Goal: Communication & Community: Answer question/provide support

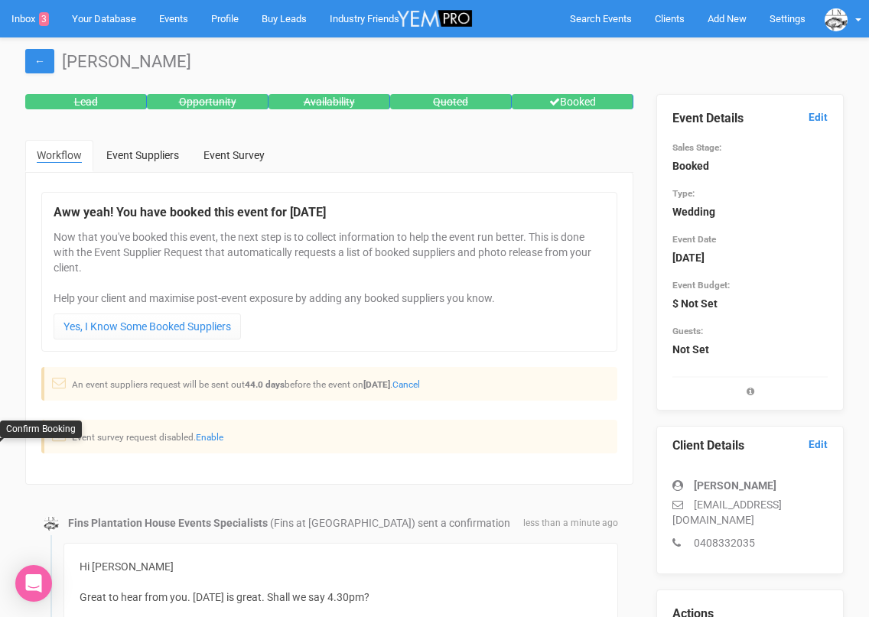
scroll to position [206, 0]
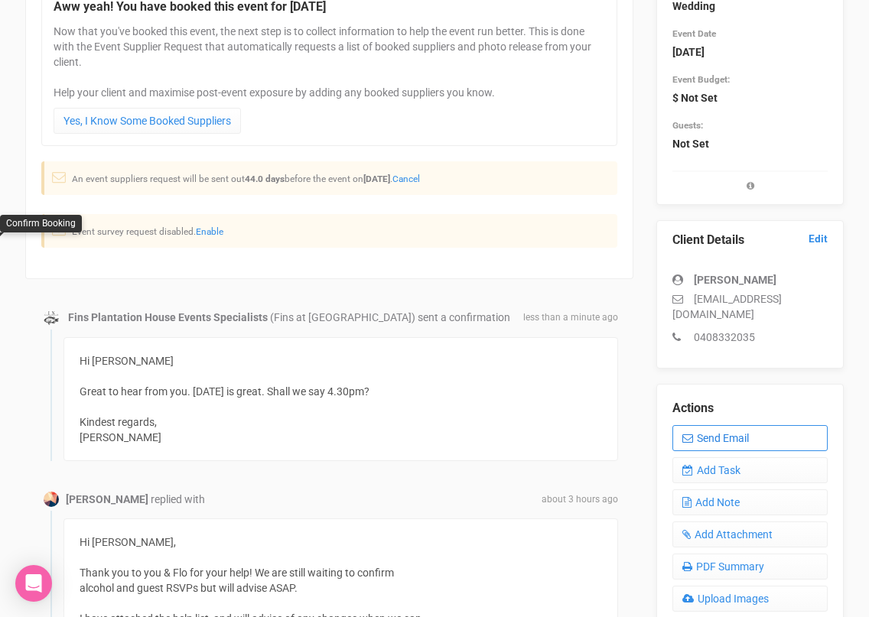
click at [691, 433] on icon at bounding box center [687, 438] width 11 height 11
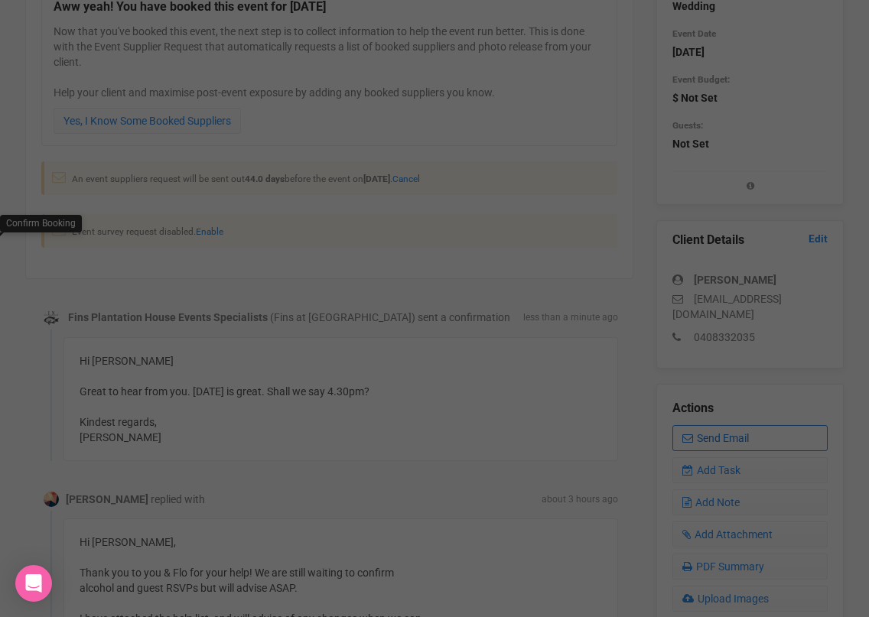
scroll to position [0, 0]
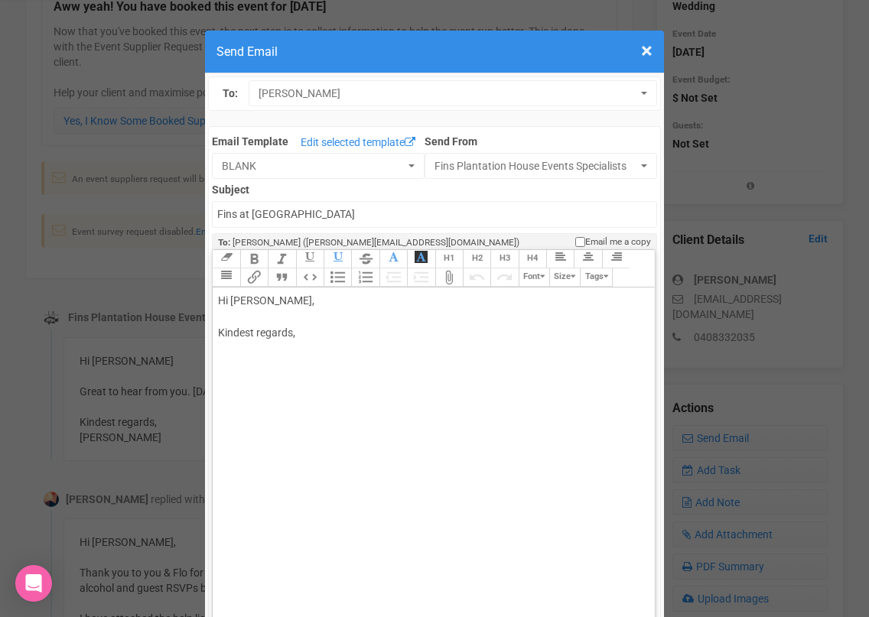
drag, startPoint x: 272, startPoint y: 301, endPoint x: 315, endPoint y: 297, distance: 43.8
click at [314, 298] on div "Hi Camilla Glasser, Kindest regards," at bounding box center [430, 333] width 425 height 80
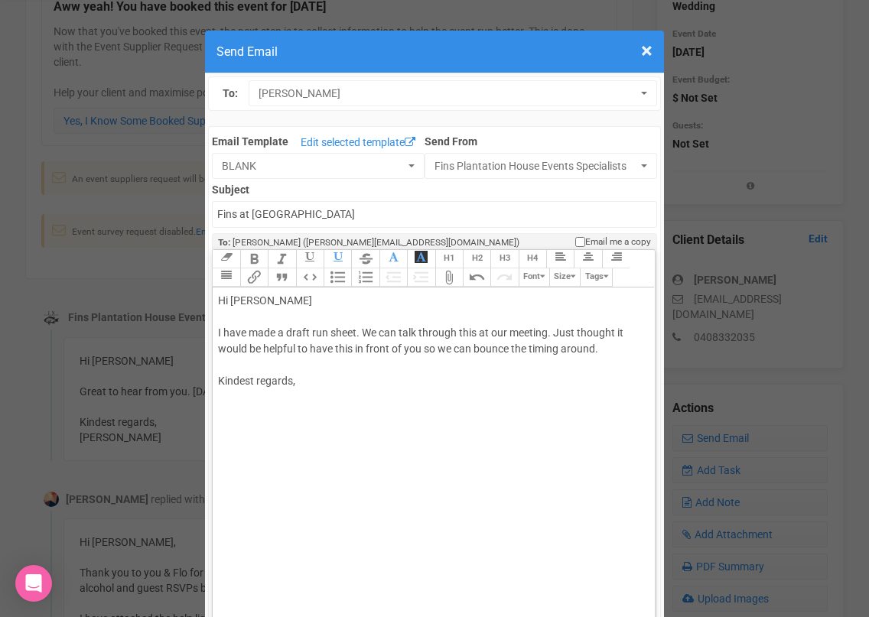
click at [310, 382] on div "Hi Camilla I have made a draft run sheet. We can talk through this at our meeti…" at bounding box center [430, 357] width 425 height 128
type trix-editor "<div>Hi Camilla&nbsp;<br><br>I have made a draft run sheet. We can talk through…"
click at [236, 269] on trix-toolbar "Link Unlink Bold Italic Strikethrough H1 H2 H3 H4 Link Quote Code Bullets Numbe…" at bounding box center [432, 268] width 441 height 37
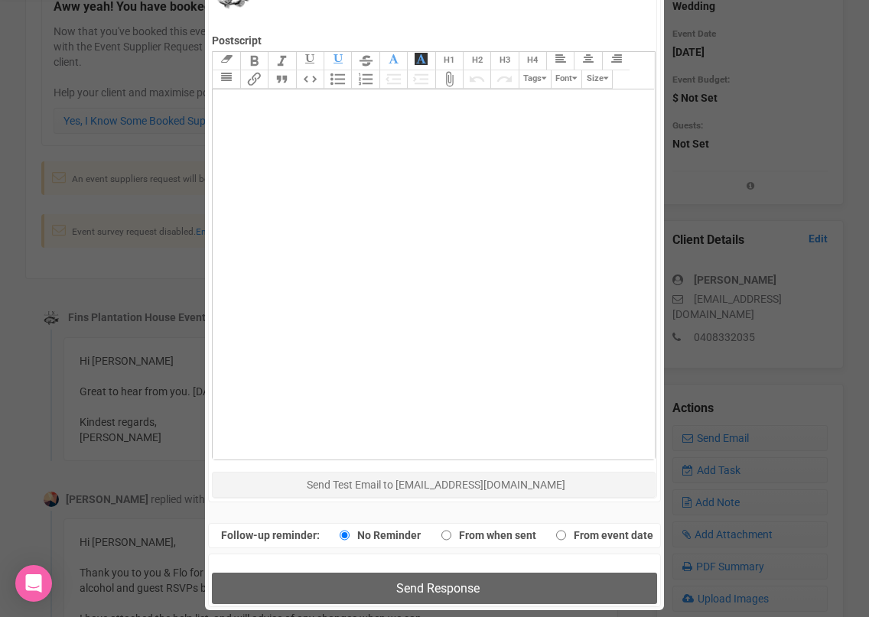
scroll to position [769, 0]
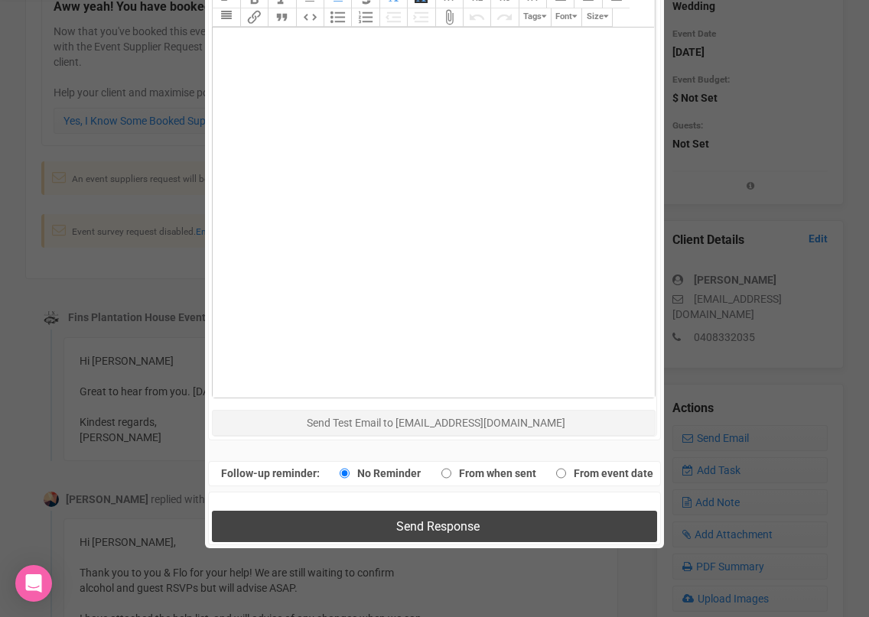
click at [321, 523] on button "Send Response" at bounding box center [434, 526] width 444 height 31
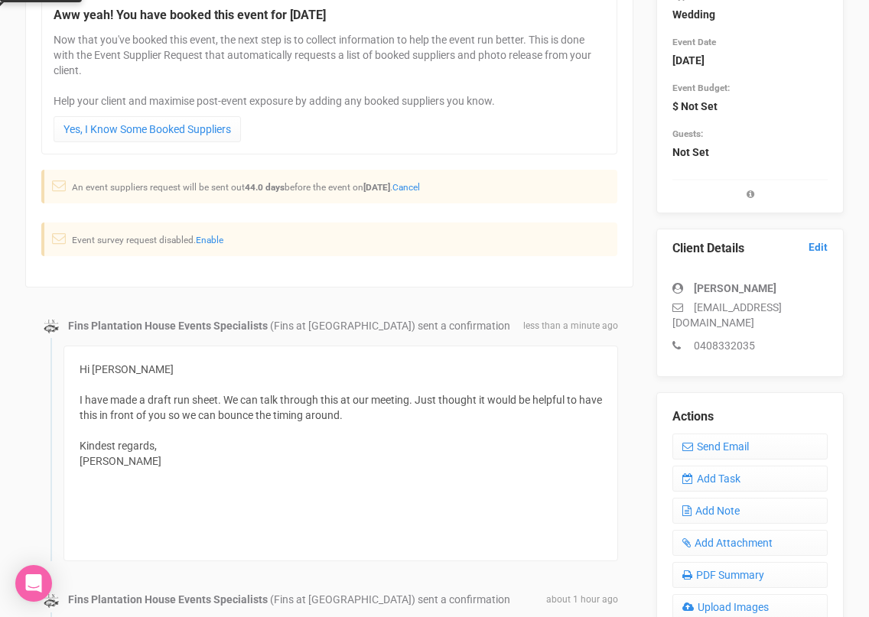
scroll to position [191, 0]
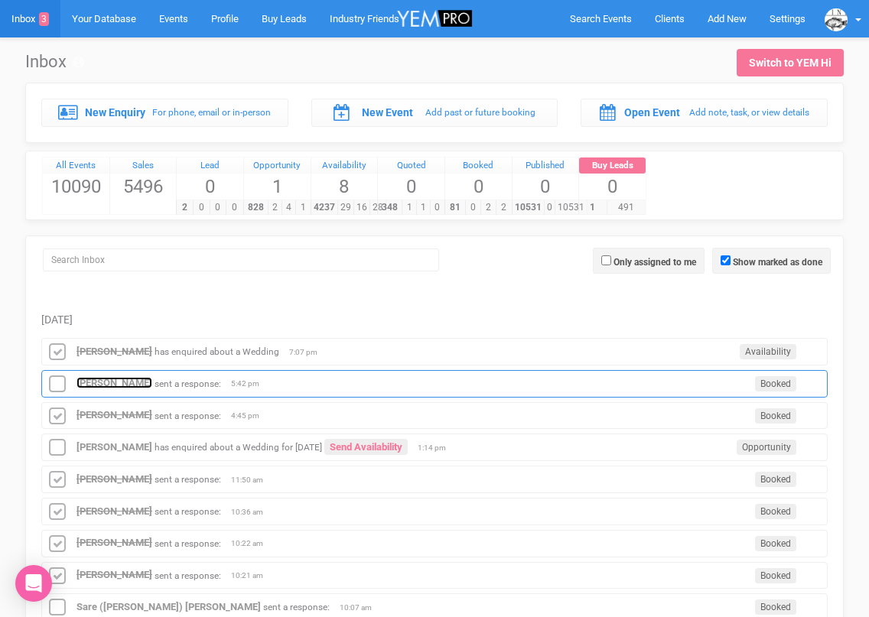
click at [96, 387] on strong "[PERSON_NAME]" at bounding box center [114, 382] width 76 height 11
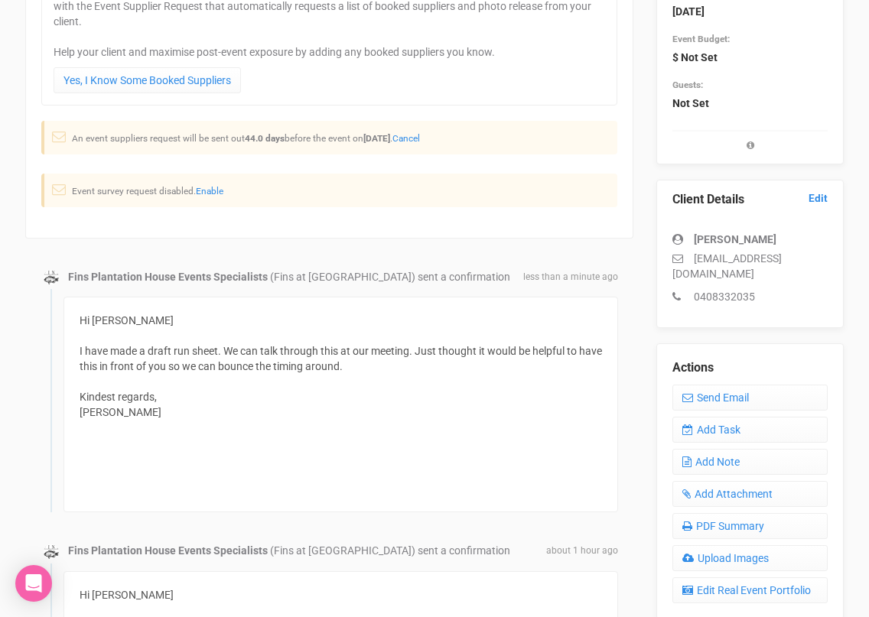
scroll to position [255, 0]
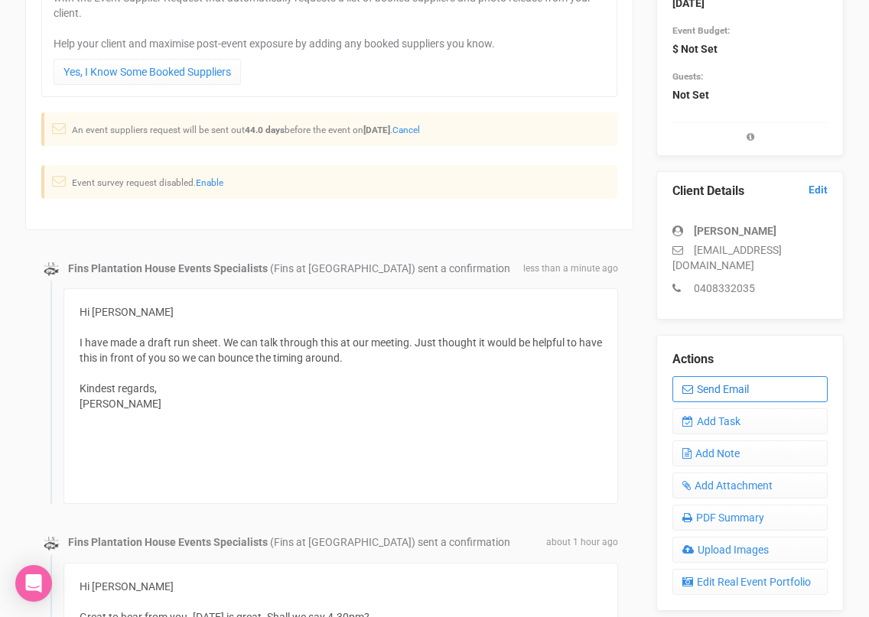
click at [712, 384] on link "Send Email" at bounding box center [749, 389] width 155 height 26
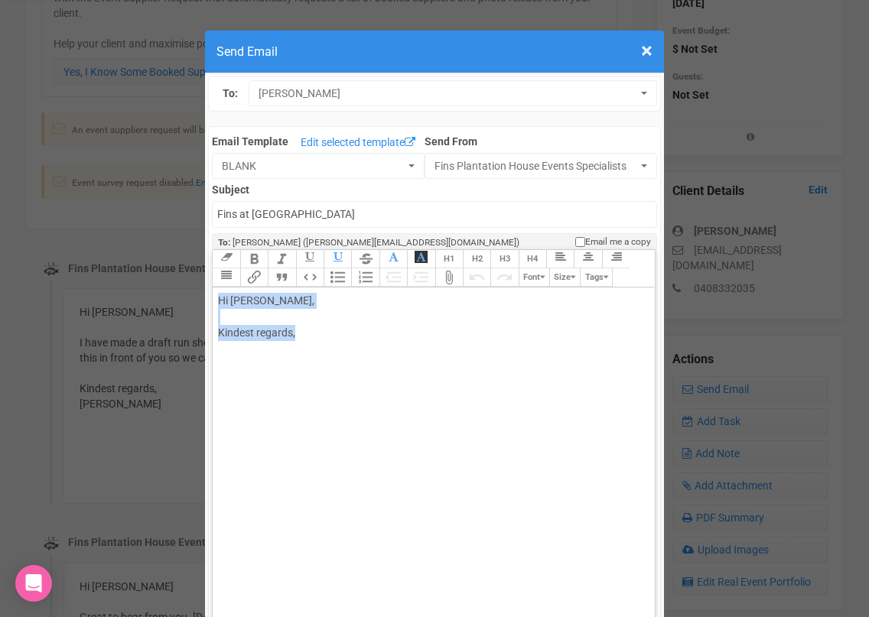
drag, startPoint x: 314, startPoint y: 336, endPoint x: 218, endPoint y: 305, distance: 100.4
click at [218, 306] on div "Hi Camilla Glasser, Kindest regards," at bounding box center [430, 333] width 425 height 80
click at [288, 299] on div "Sorry attached :)" at bounding box center [430, 333] width 425 height 80
click at [268, 347] on div "Sorry attached here :)" at bounding box center [430, 333] width 425 height 80
click at [236, 274] on trix-toolbar "Link Unlink Bold Italic Strikethrough H1 H2 H3 H4 Link Quote Code Bullets Numbe…" at bounding box center [432, 268] width 441 height 37
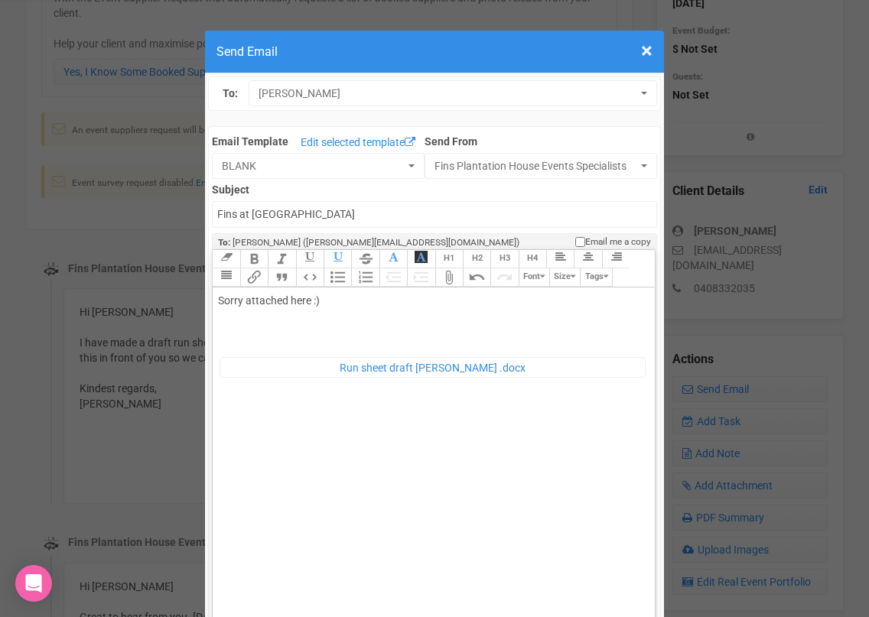
click at [248, 333] on div "Sorry attached here :) ﻿ Run sheet draft Camilla .docx ﻿" at bounding box center [430, 352] width 425 height 119
type trix-editor "<div>Sorry attached here :)<br><br><figure data-trix-attachment="{&quot;content…"
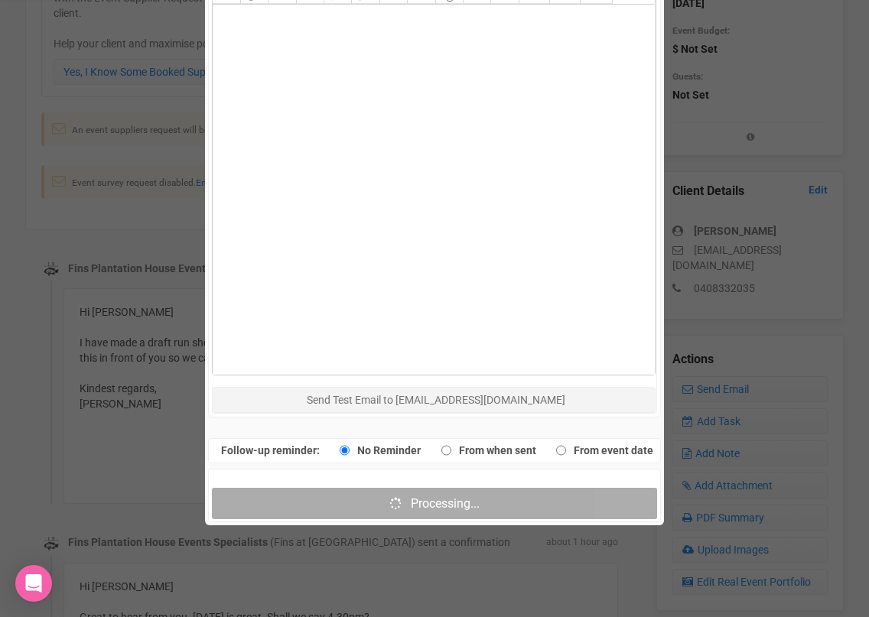
scroll to position [793, 0]
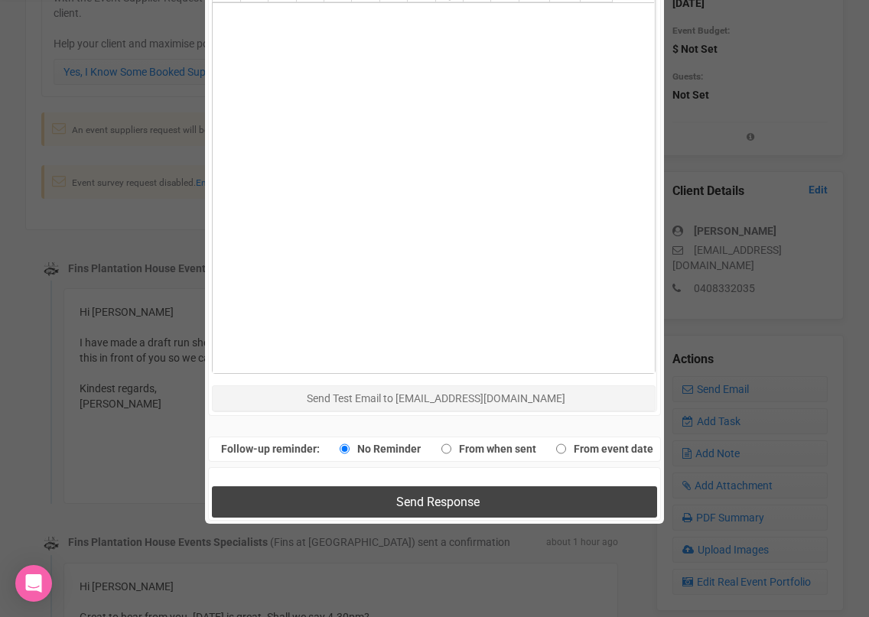
click at [353, 500] on button "Send Response" at bounding box center [434, 501] width 444 height 31
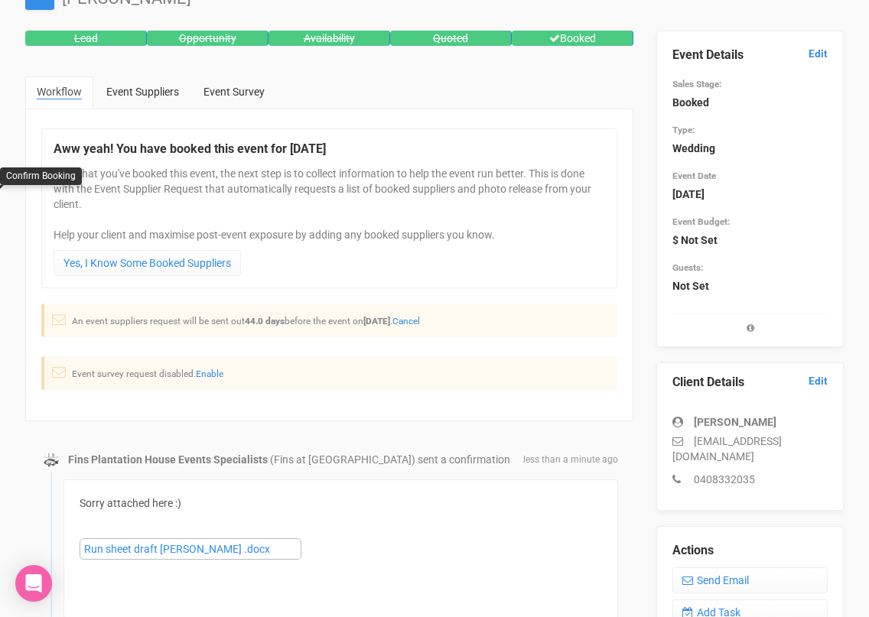
scroll to position [0, 0]
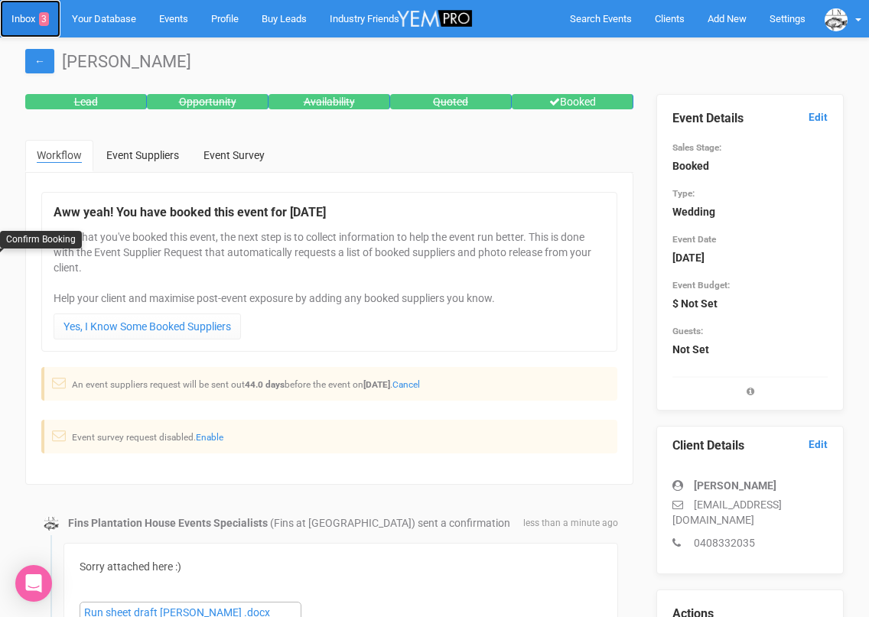
click at [22, 21] on link "Inbox 3" at bounding box center [30, 18] width 60 height 37
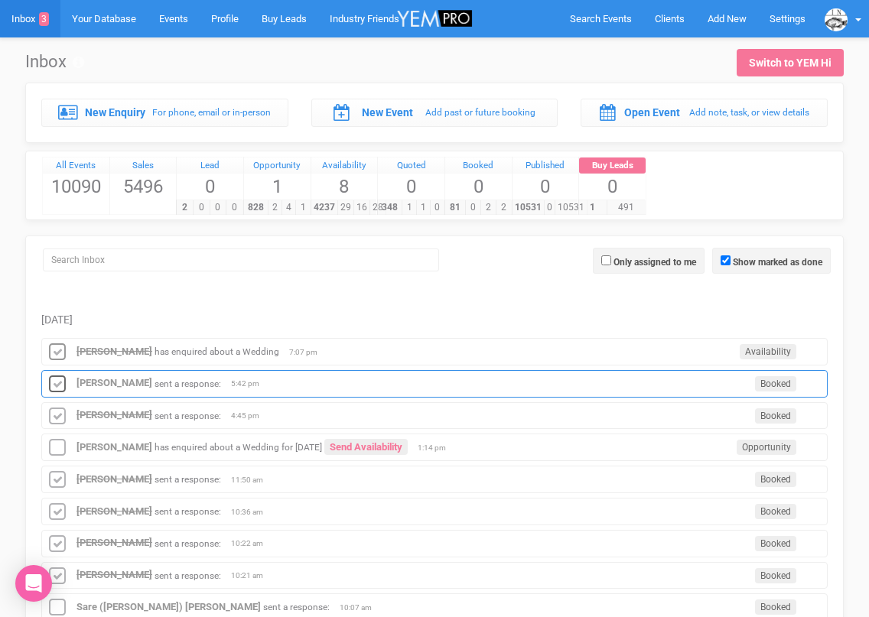
click at [57, 379] on icon at bounding box center [57, 385] width 23 height 20
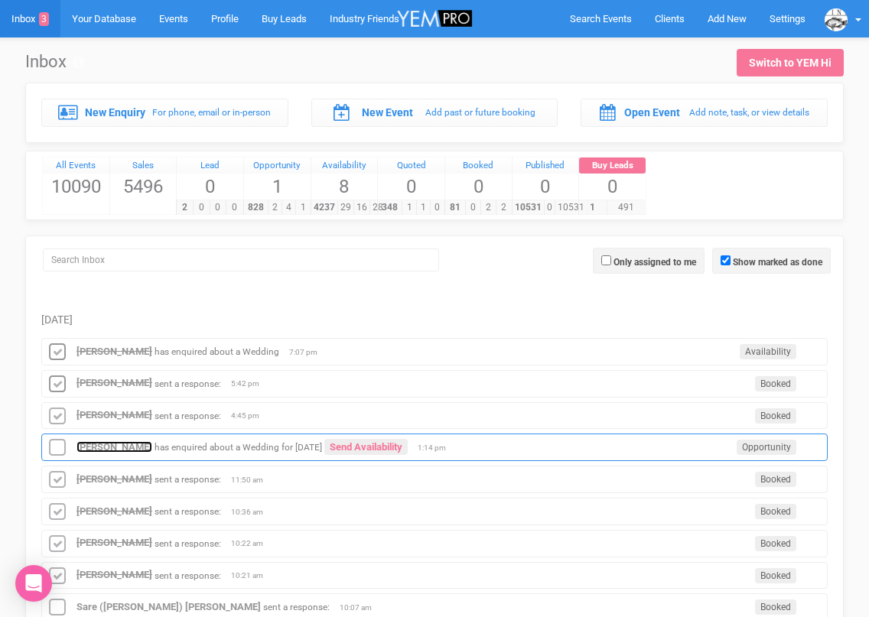
click at [88, 446] on strong "[PERSON_NAME]" at bounding box center [114, 446] width 76 height 11
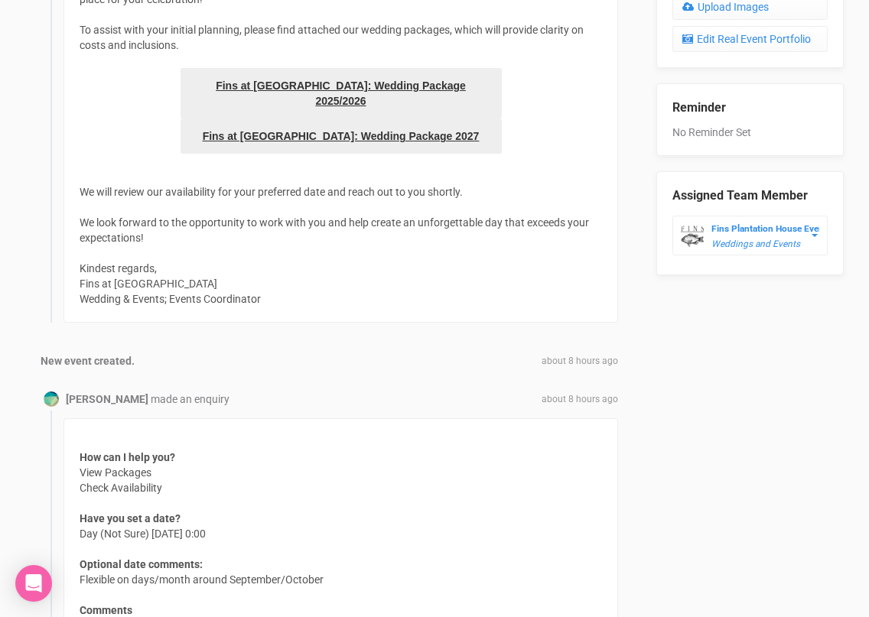
scroll to position [945, 0]
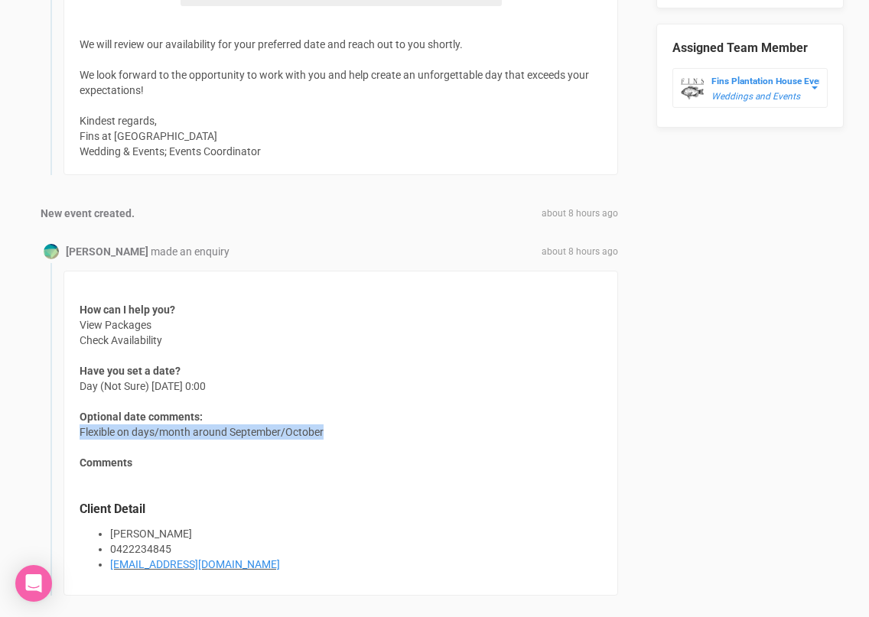
drag, startPoint x: 325, startPoint y: 398, endPoint x: 80, endPoint y: 398, distance: 245.5
click at [80, 398] on div "How can I help you? View Packages Check Availability Have you set a date? Day (…" at bounding box center [340, 433] width 554 height 325
copy div "Flexible on days/month around September/October"
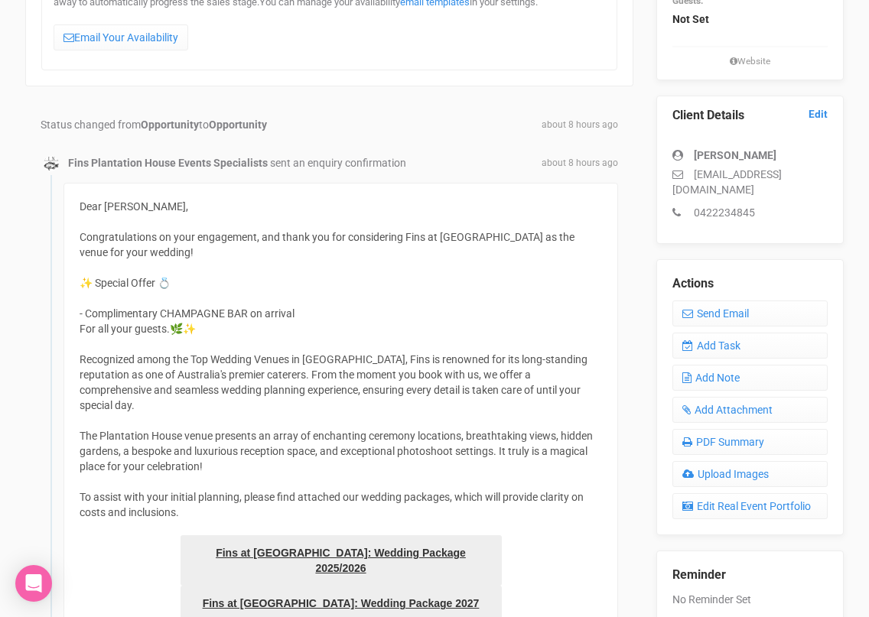
scroll to position [227, 0]
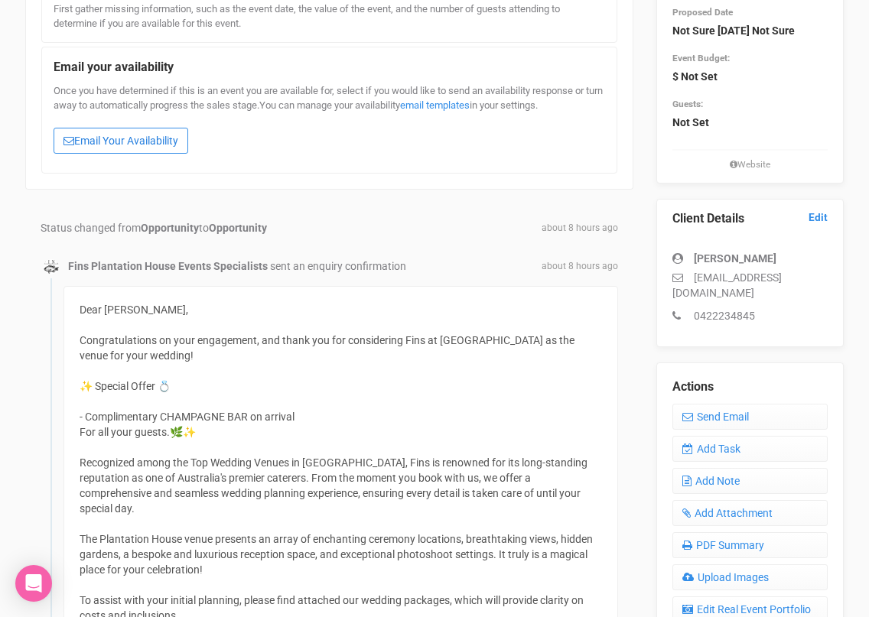
click at [157, 145] on link "Email Your Availability" at bounding box center [121, 141] width 135 height 26
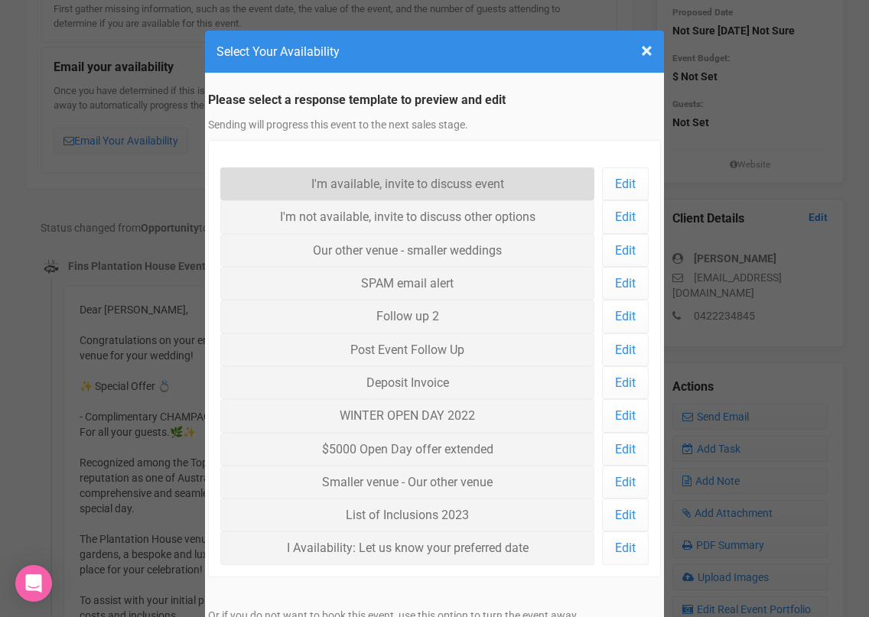
click at [311, 175] on link "I'm available, invite to discuss event" at bounding box center [407, 183] width 374 height 33
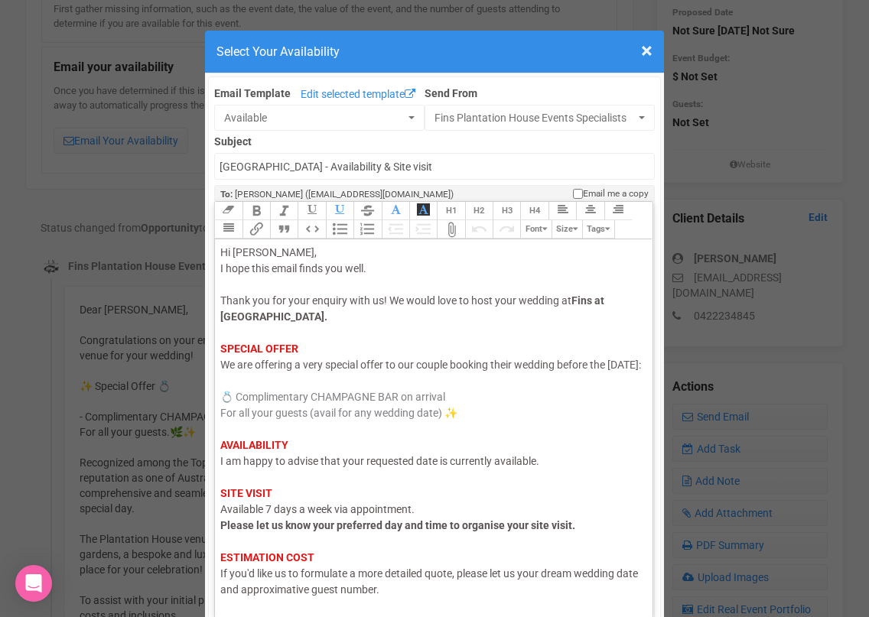
click at [311, 467] on span "I am happy to advise that your requested date is currently available." at bounding box center [379, 461] width 319 height 12
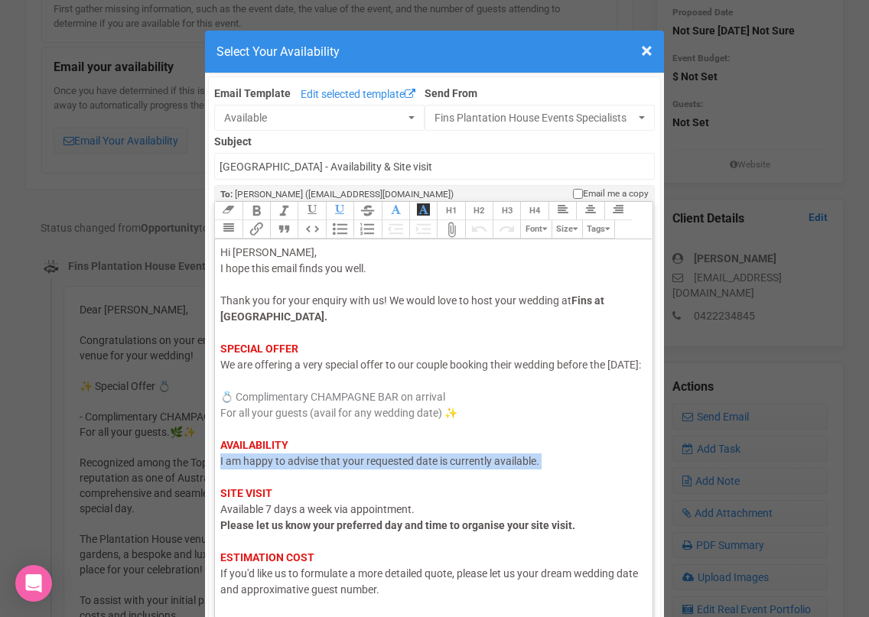
click at [311, 467] on span "I am happy to advise that your requested date is currently available." at bounding box center [379, 461] width 319 height 12
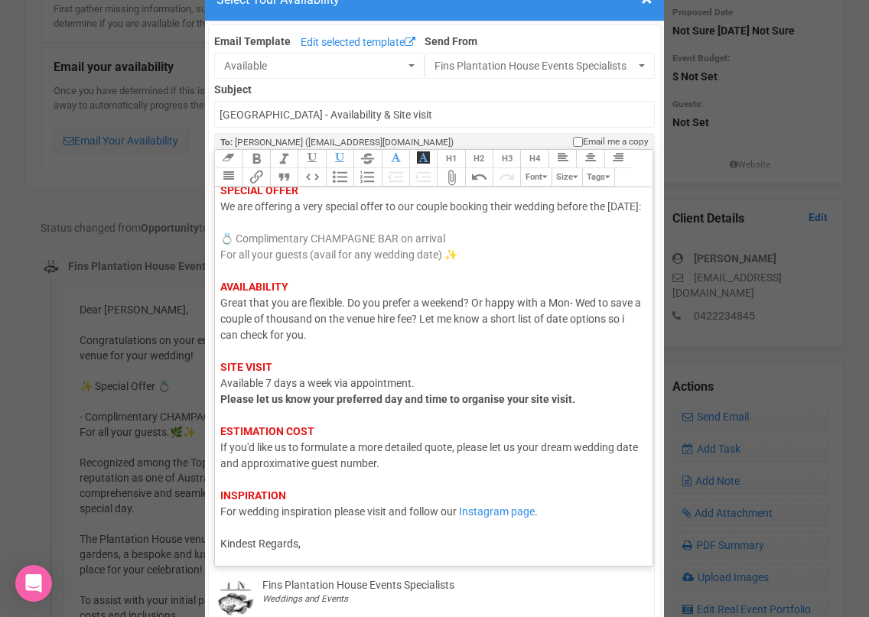
scroll to position [57, 0]
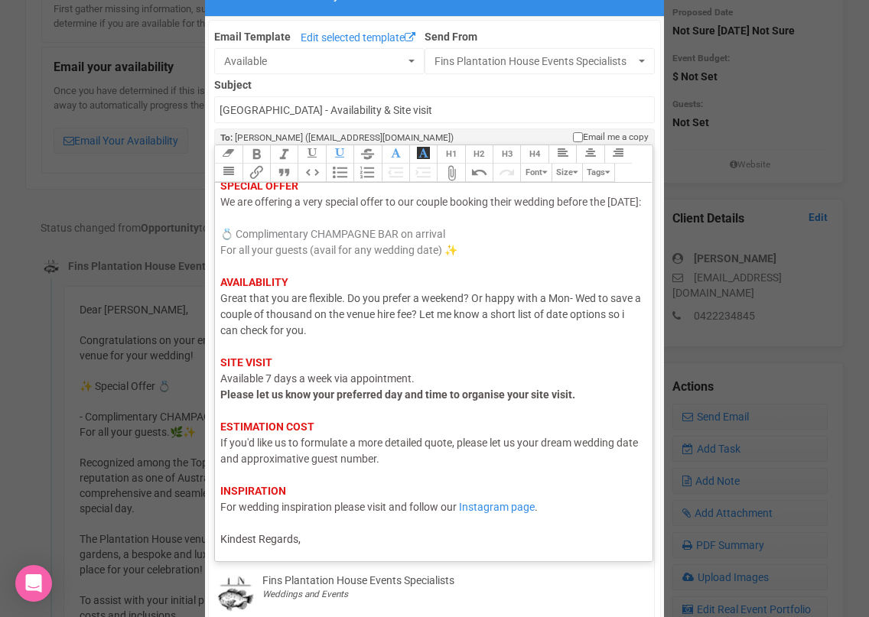
click at [311, 544] on div "Hi Yanni, I hope this email finds you well. Thank you for your enquiry with us!…" at bounding box center [430, 315] width 421 height 466
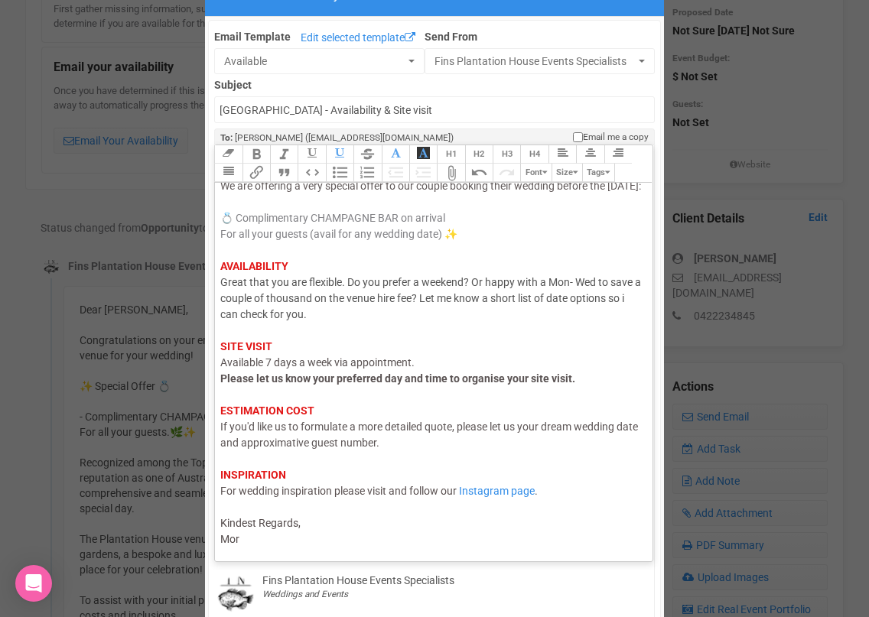
type trix-editor "<div><span style="color: rgb(95, 88, 88);">Hi Yanni,</span><br><span style="col…"
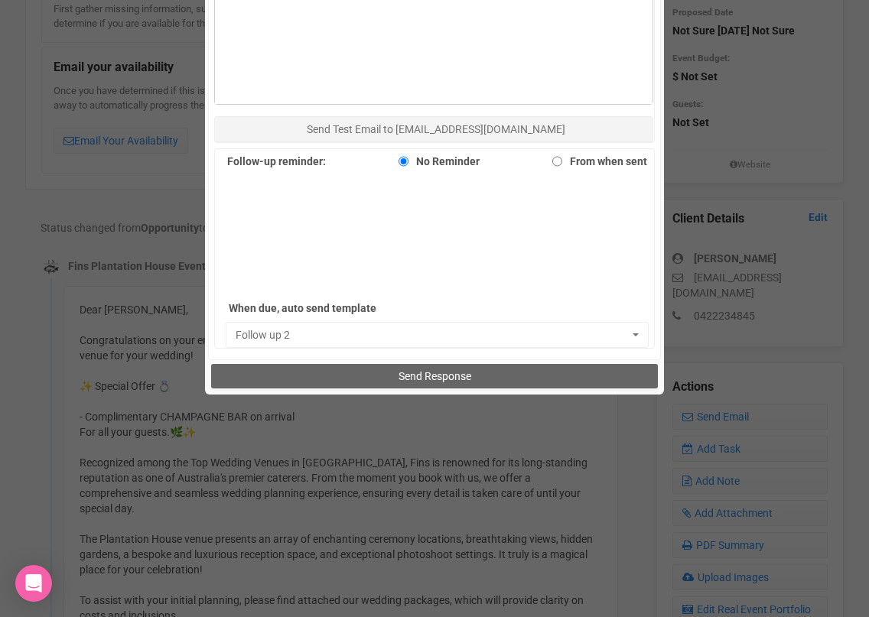
scroll to position [1021, 0]
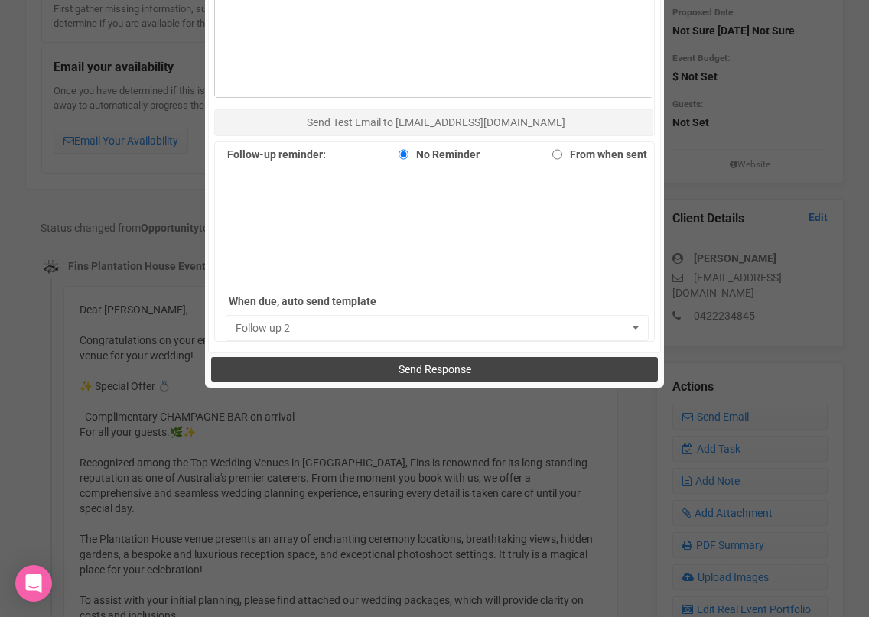
click at [387, 372] on button "Send Response" at bounding box center [434, 369] width 446 height 24
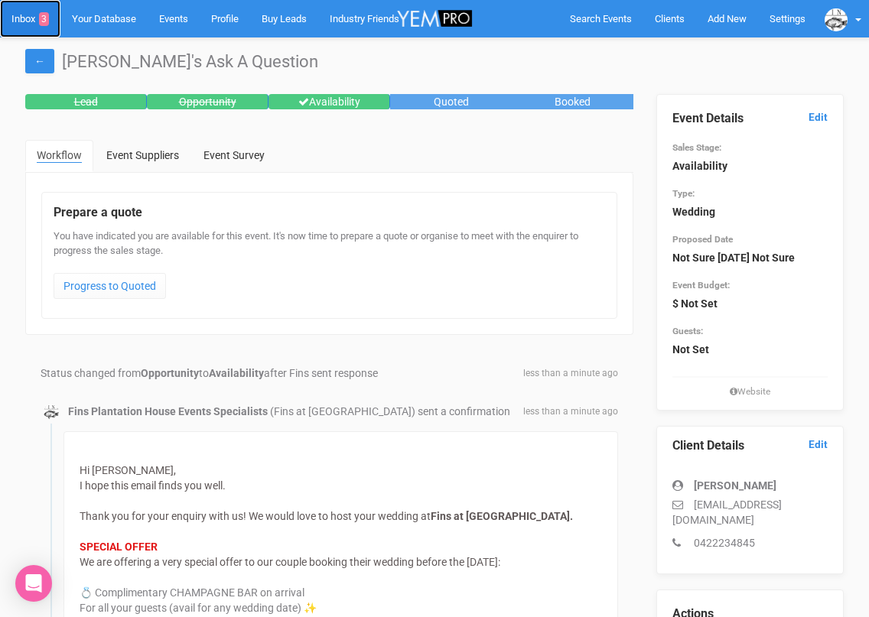
click at [21, 12] on link "Inbox 3" at bounding box center [30, 18] width 60 height 37
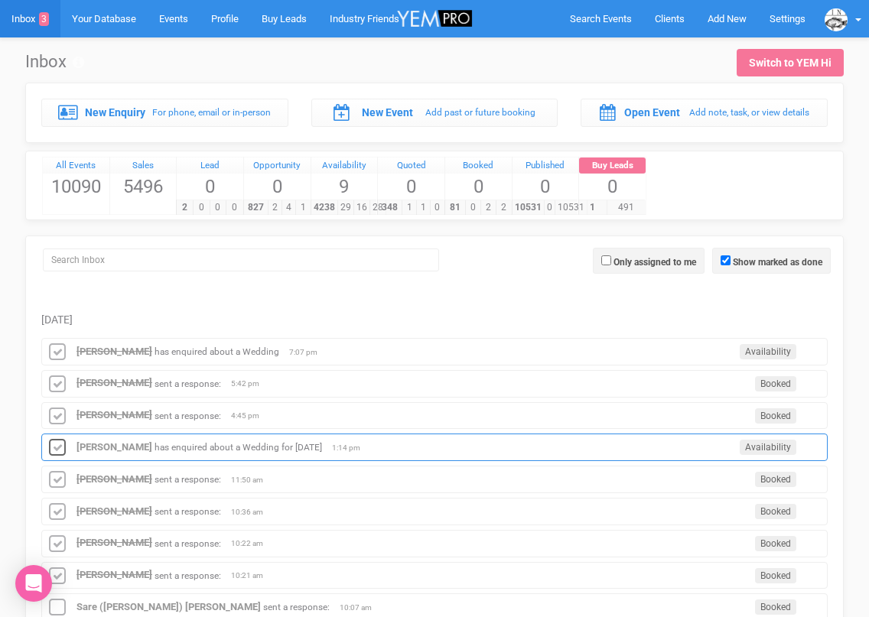
click at [59, 449] on icon at bounding box center [57, 448] width 23 height 20
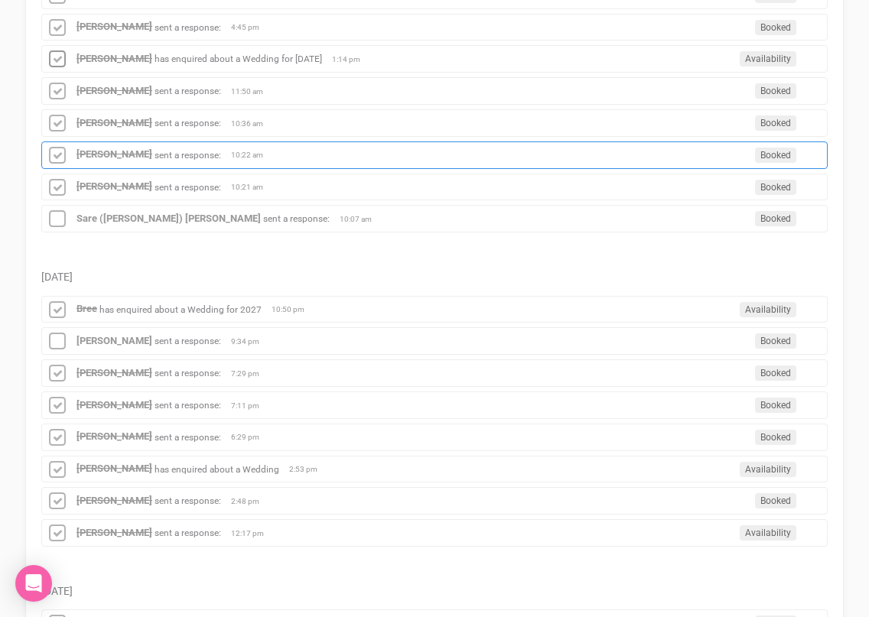
scroll to position [446, 0]
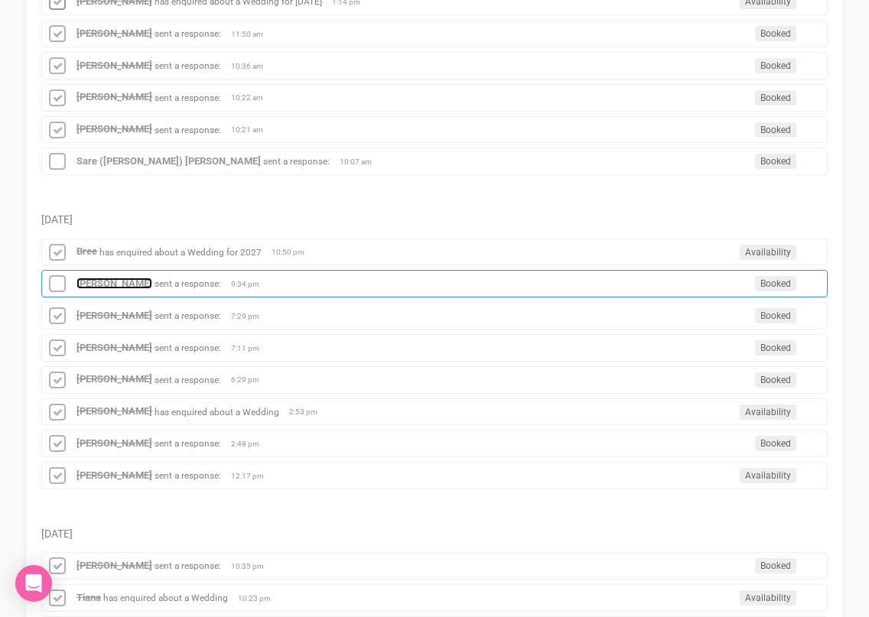
click at [133, 281] on strong "[PERSON_NAME]" at bounding box center [114, 283] width 76 height 11
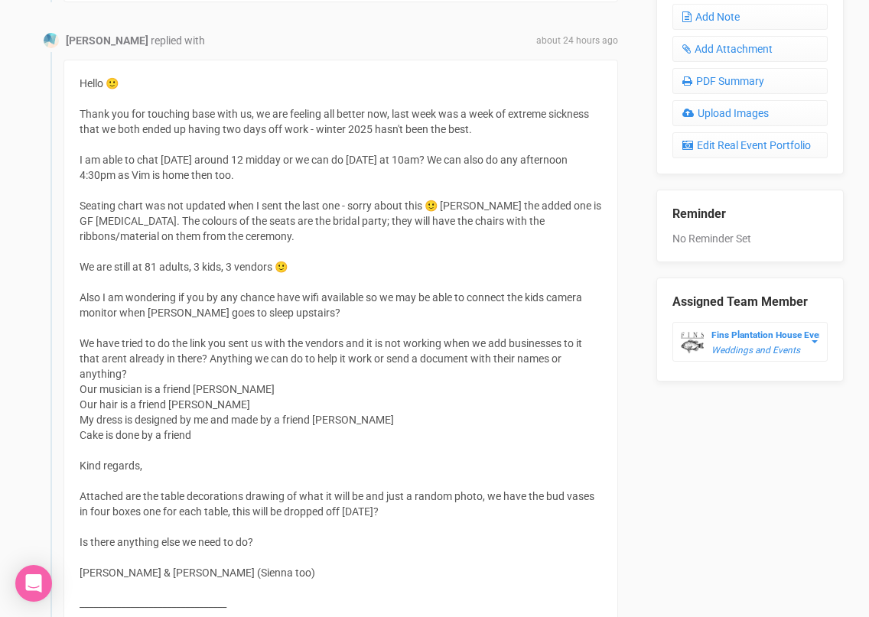
scroll to position [780, 0]
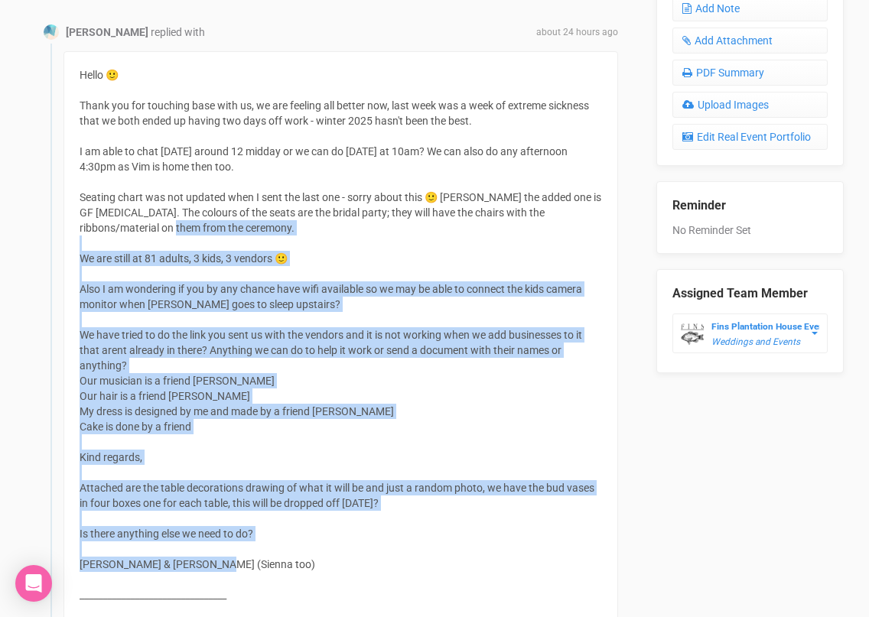
drag, startPoint x: 216, startPoint y: 568, endPoint x: 125, endPoint y: 226, distance: 354.5
click at [125, 226] on div "Hello 🙂 Thank you for touching base with us, we are feeling all better now, las…" at bounding box center [340, 369] width 554 height 636
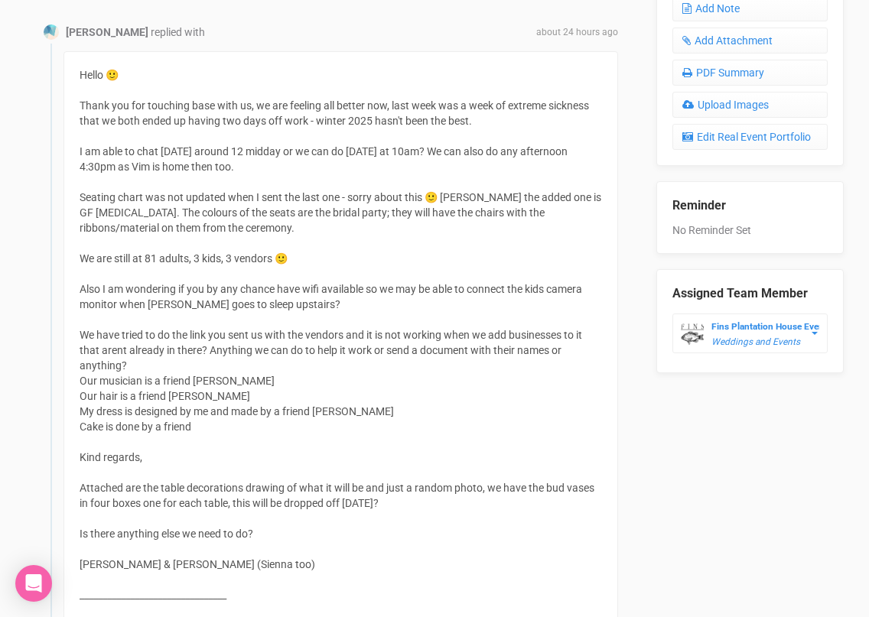
click at [178, 239] on div "Hello 🙂 Thank you for touching base with us, we are feeling all better now, las…" at bounding box center [340, 369] width 554 height 636
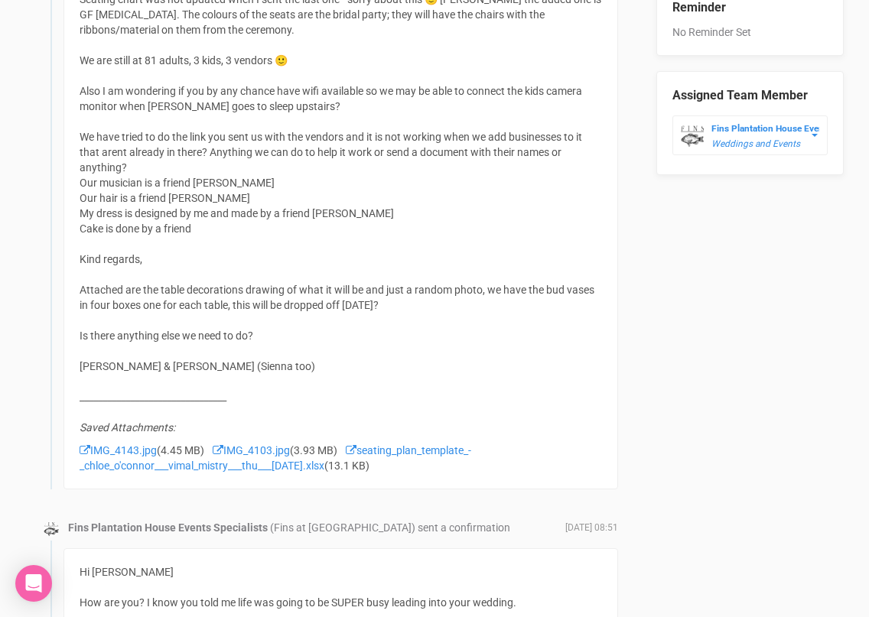
scroll to position [977, 0]
click at [132, 454] on link "IMG_4143.jpg" at bounding box center [118, 451] width 77 height 12
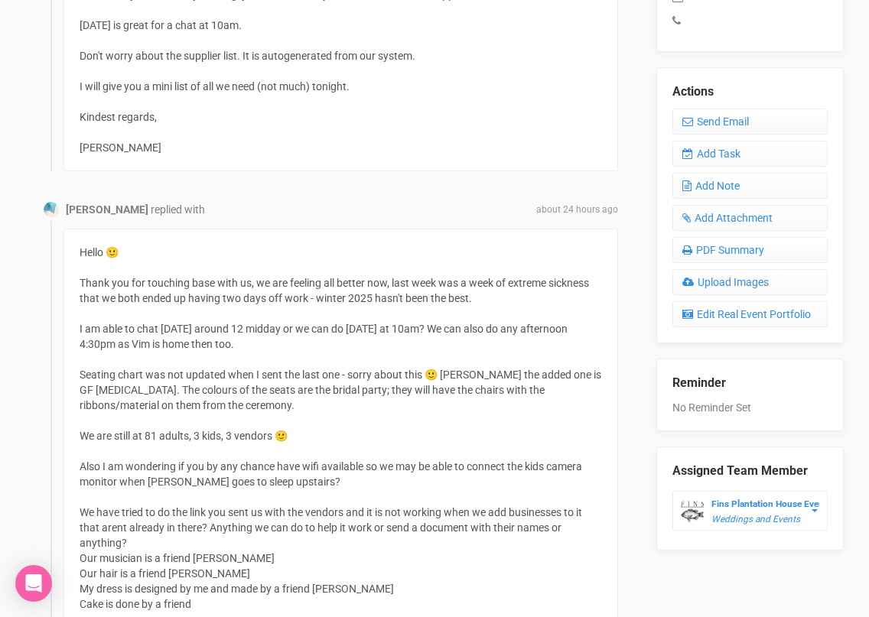
scroll to position [601, 0]
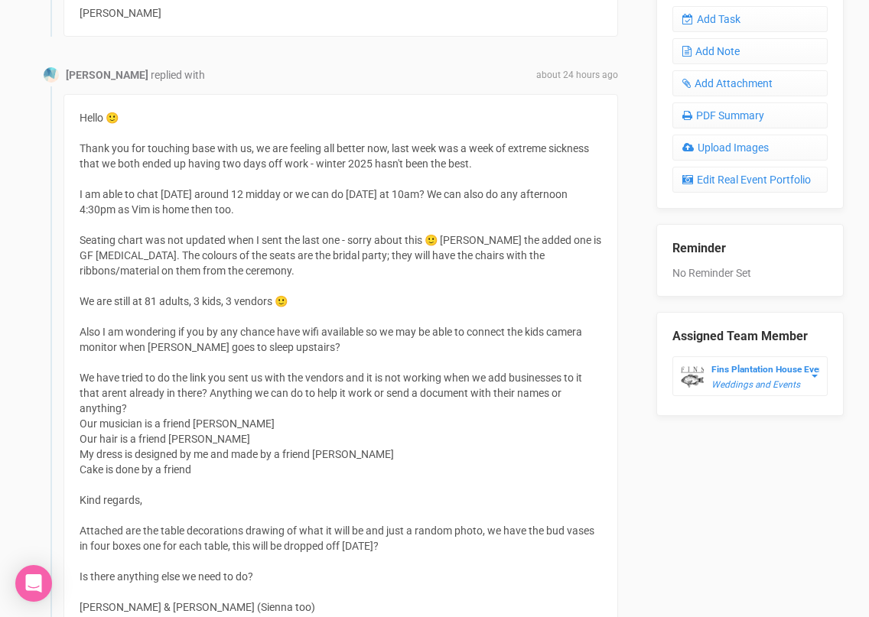
scroll to position [446, 0]
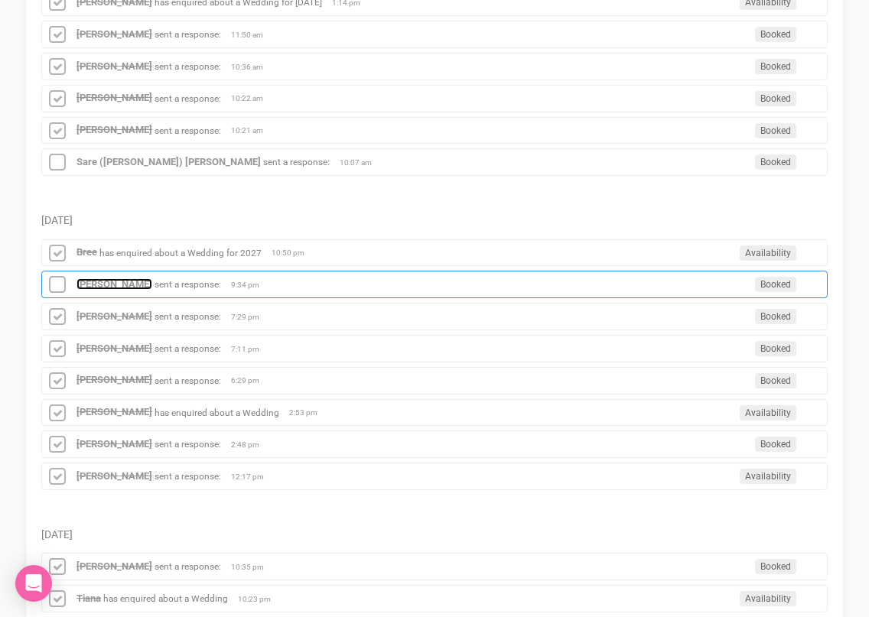
click at [122, 287] on strong "[PERSON_NAME]" at bounding box center [114, 283] width 76 height 11
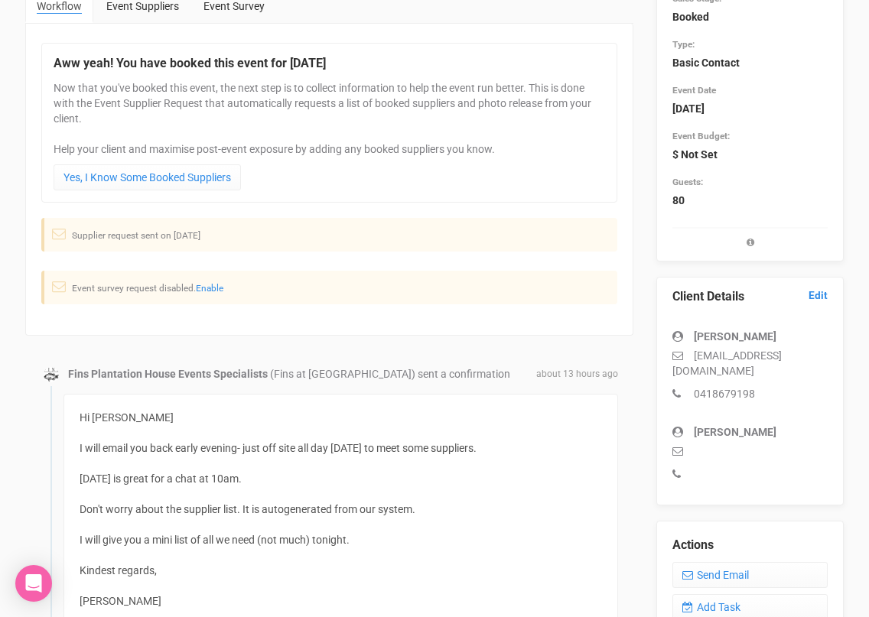
scroll to position [150, 0]
click at [710, 561] on link "Send Email" at bounding box center [749, 574] width 155 height 26
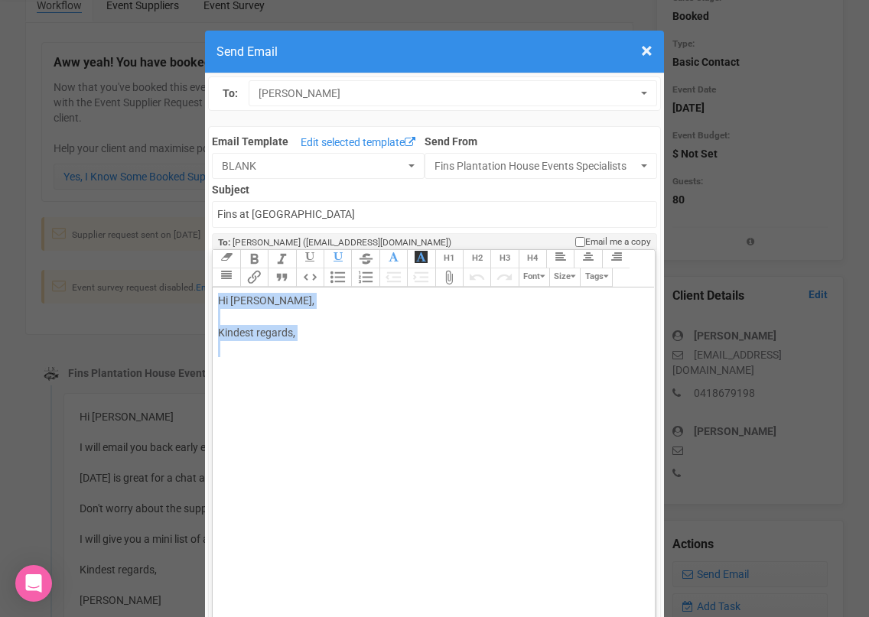
drag, startPoint x: 291, startPoint y: 382, endPoint x: 217, endPoint y: 307, distance: 104.9
click at [217, 307] on trix-editor "Hi [PERSON_NAME], Kindest regards," at bounding box center [433, 473] width 441 height 370
paste trix-editor "<span style="background-color: rgb(255, 255, 255); font-family: Roboto, Helveti…"
type trix-editor "<div><span style="background-color: rgb(255, 255, 255); font-family: Roboto, He…"
click at [246, 333] on trix-editor "Flexible on days/month around September/October" at bounding box center [433, 473] width 441 height 370
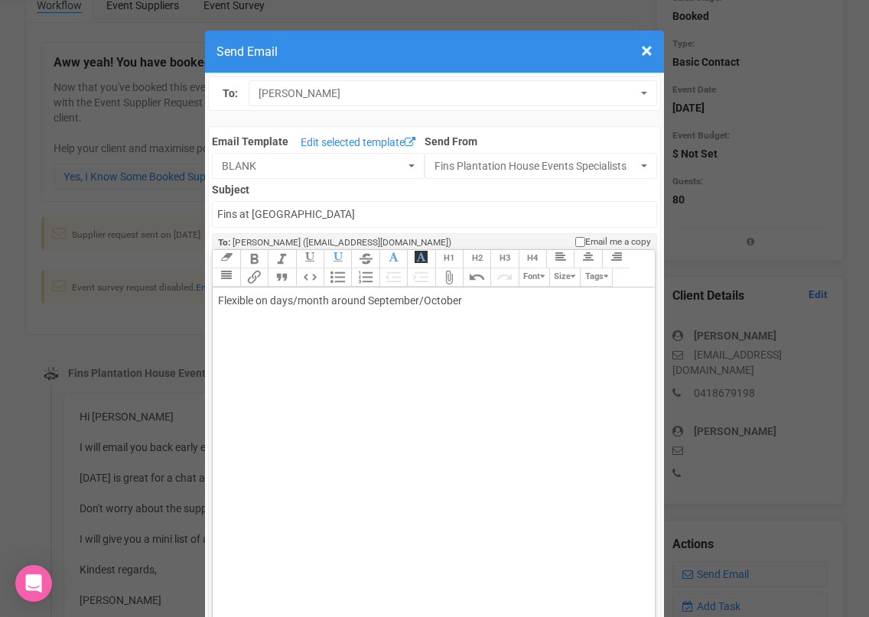
click at [650, 50] on span "×" at bounding box center [646, 50] width 11 height 25
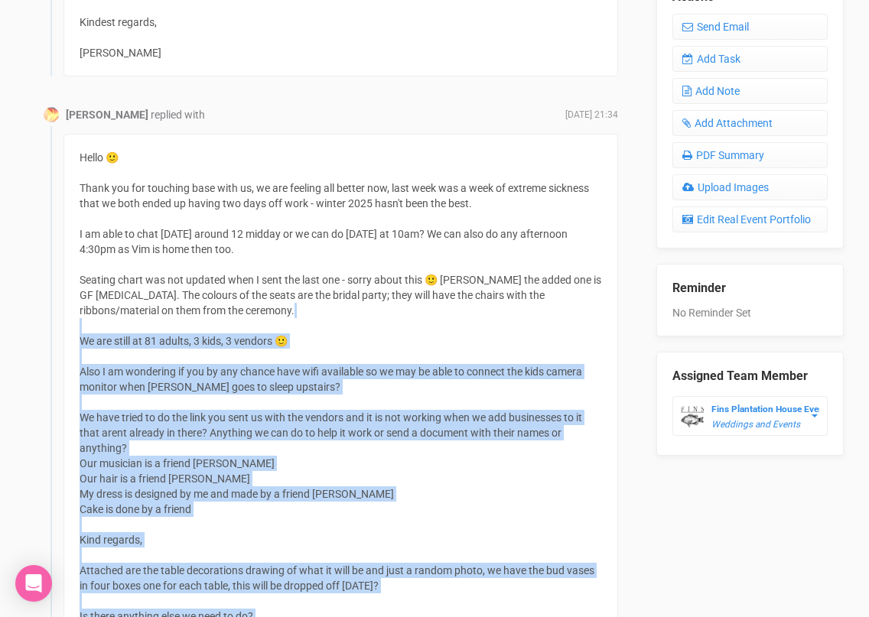
scroll to position [694, 0]
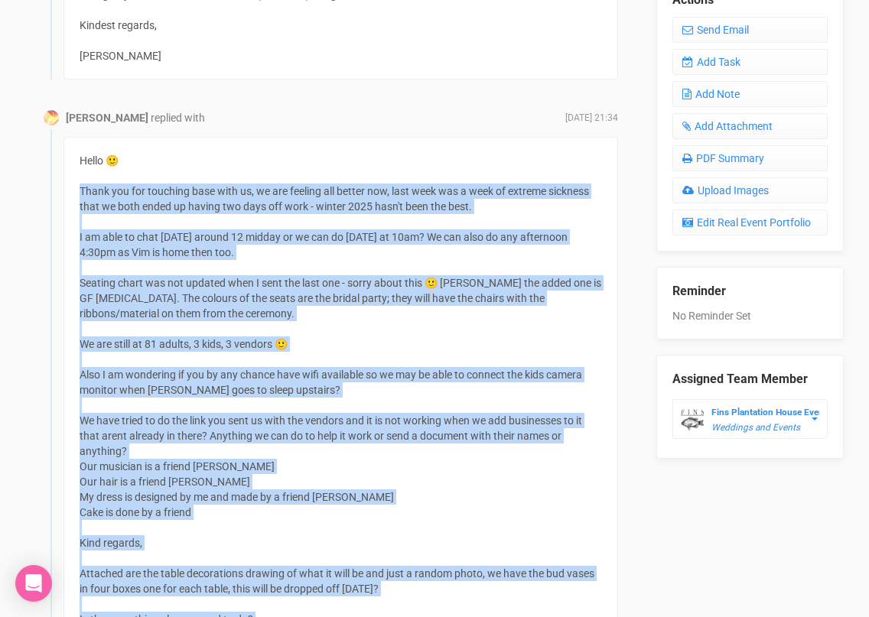
drag, startPoint x: 216, startPoint y: 486, endPoint x: 76, endPoint y: 193, distance: 324.6
click at [76, 193] on div "Hello 🙂 Thank you for touching base with us, we are feeling all better now, las…" at bounding box center [340, 455] width 554 height 636
copy div "Lorem ips dol sitametc adip elit se, do eiu tempori utl etdolo mag, aliq enim a…"
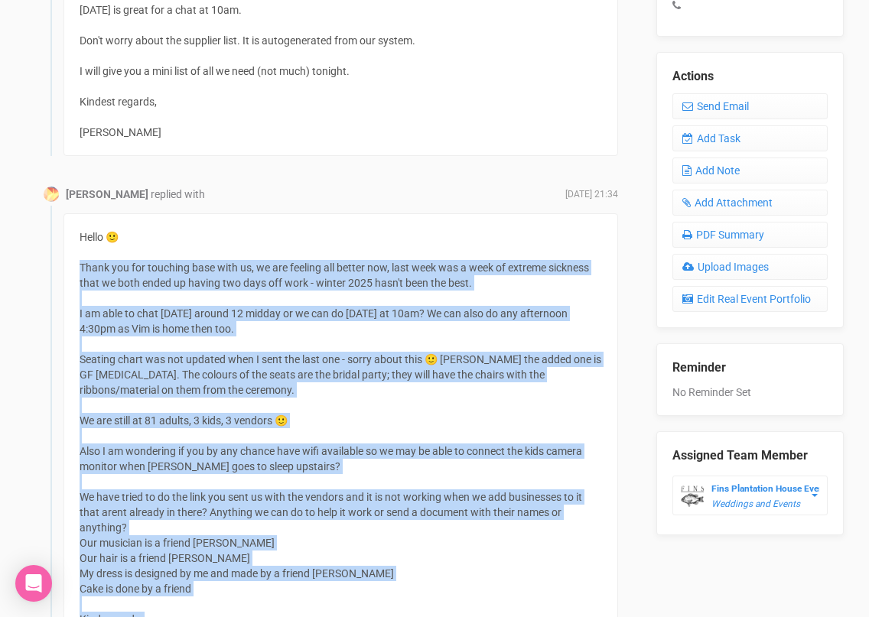
scroll to position [613, 0]
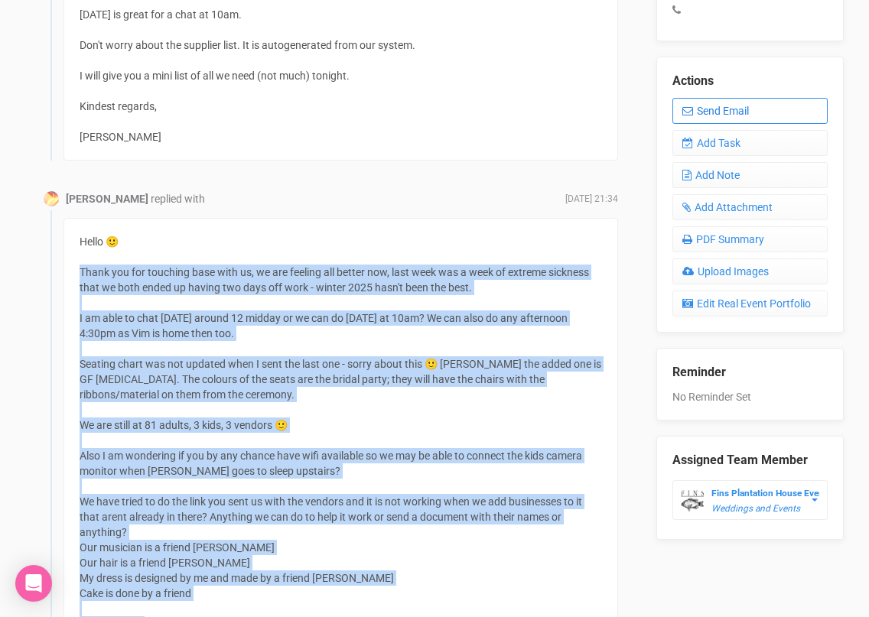
click at [697, 98] on link "Send Email" at bounding box center [749, 111] width 155 height 26
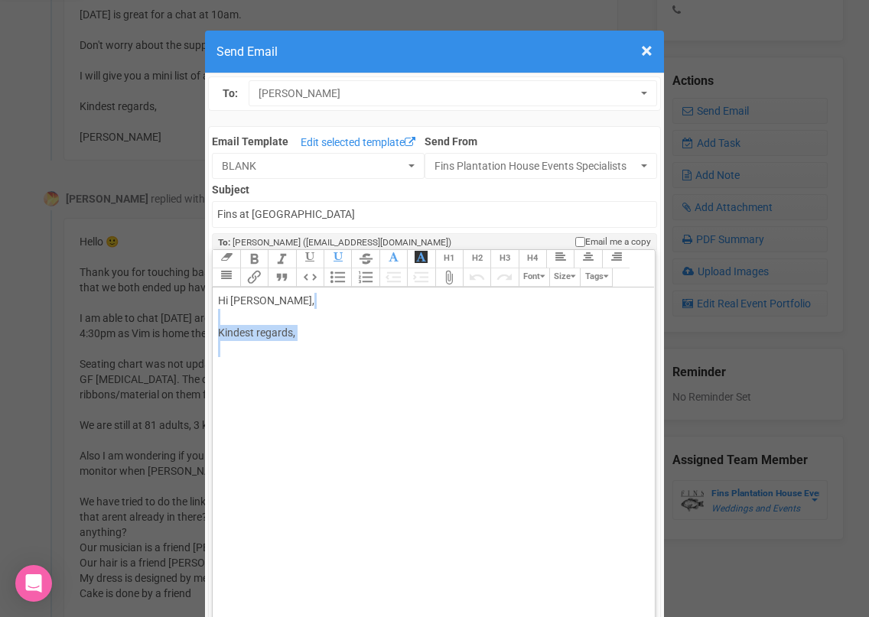
drag, startPoint x: 297, startPoint y: 372, endPoint x: 231, endPoint y: 316, distance: 86.3
click at [232, 316] on div "Hi [PERSON_NAME], Kindest regards," at bounding box center [430, 333] width 425 height 80
paste trix-editor "span style="background-color: rgb(255, 255, 255); font-family: Roboto, Helvetic…"
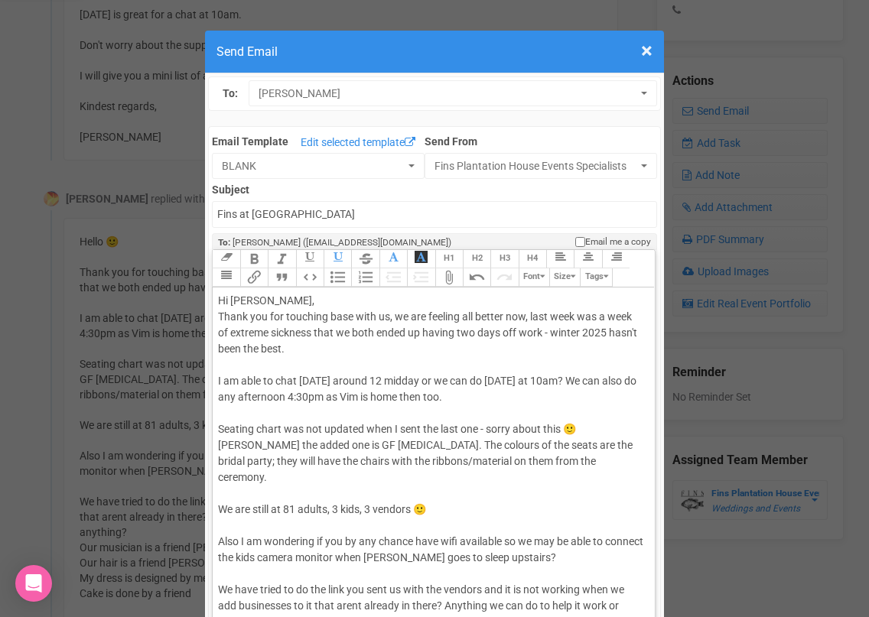
click at [318, 308] on div "Hi [PERSON_NAME], Thank you for touching base with us, we are feeling all bette…" at bounding box center [430, 566] width 425 height 546
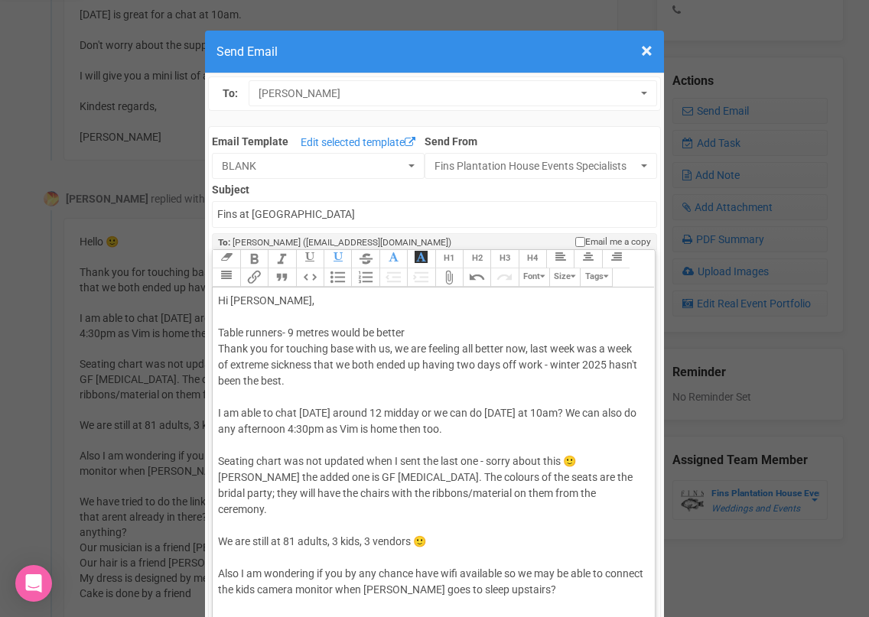
click at [306, 444] on div "Hi [PERSON_NAME], Table runners- 9 metres would be better Thank you for touchin…" at bounding box center [430, 582] width 425 height 578
click at [372, 311] on div "Hi [PERSON_NAME], Table runners- 9 metres would be better Thank you for touchin…" at bounding box center [430, 582] width 425 height 578
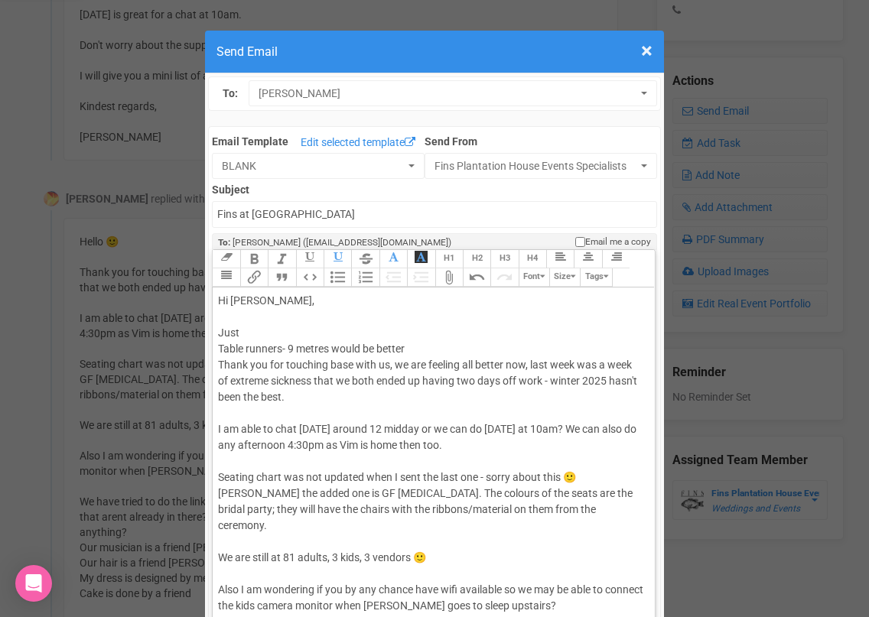
drag, startPoint x: 259, startPoint y: 301, endPoint x: 310, endPoint y: 301, distance: 50.5
click at [310, 301] on div "Hi [PERSON_NAME], Just Table runners- 9 metres would be better Thank you for to…" at bounding box center [430, 590] width 425 height 594
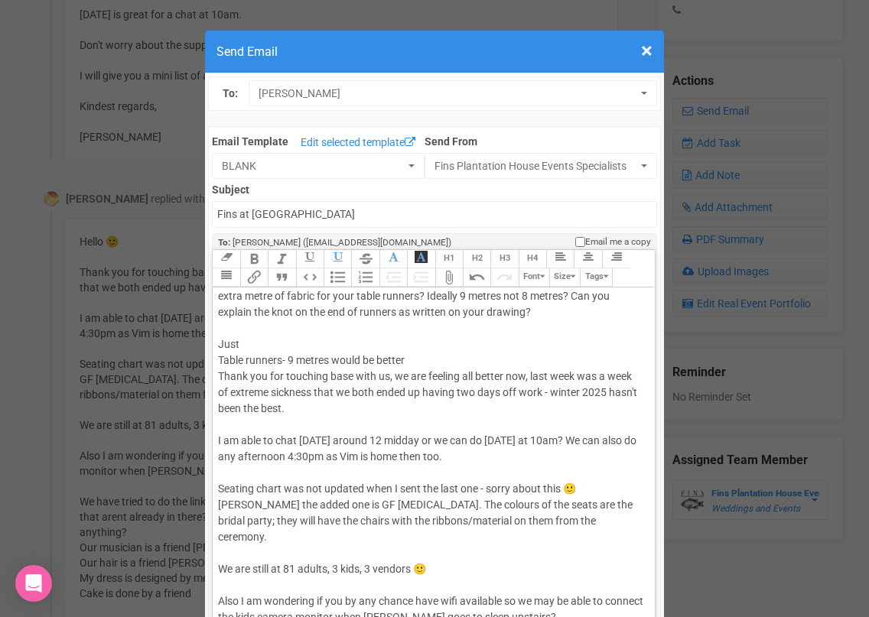
scroll to position [135, 0]
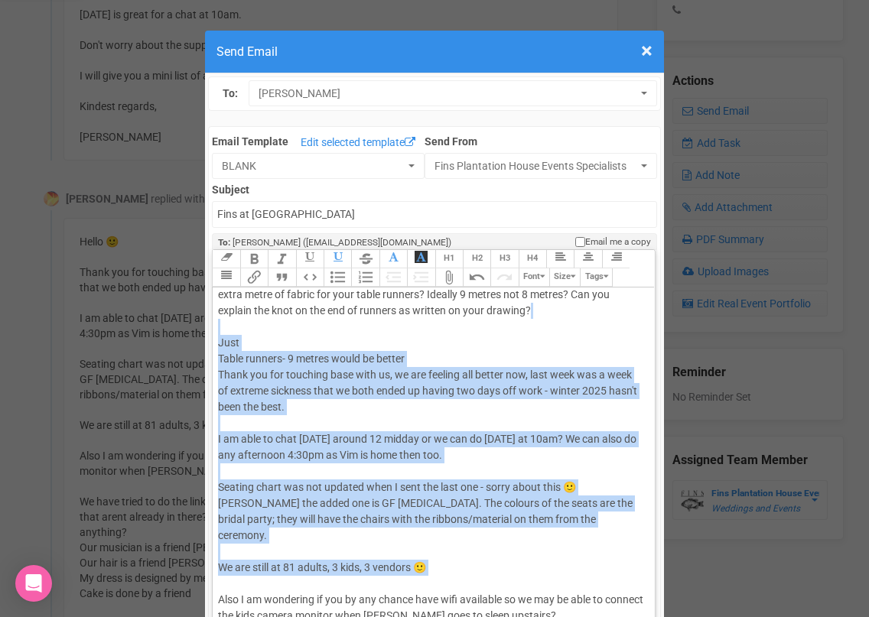
drag, startPoint x: 275, startPoint y: 567, endPoint x: 236, endPoint y: 333, distance: 237.4
click at [236, 333] on div "Hi [PERSON_NAME] Thanks for sending these details over. Yes, we can put the wif…" at bounding box center [430, 527] width 425 height 739
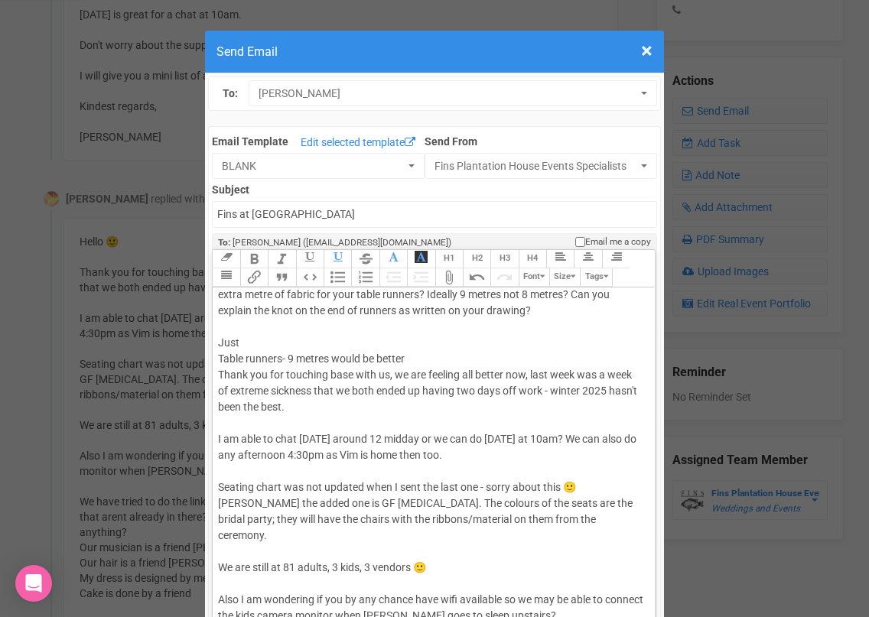
scroll to position [122, 0]
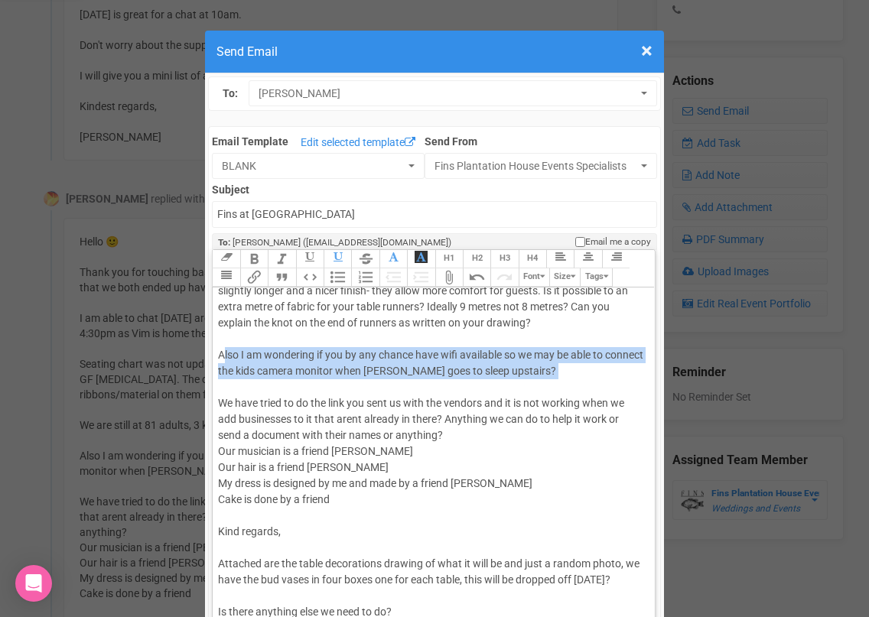
drag, startPoint x: 251, startPoint y: 391, endPoint x: 223, endPoint y: 354, distance: 46.4
click at [223, 354] on div "Hi [PERSON_NAME] Thanks for sending these details over. Yes, we can put the wif…" at bounding box center [430, 412] width 425 height 482
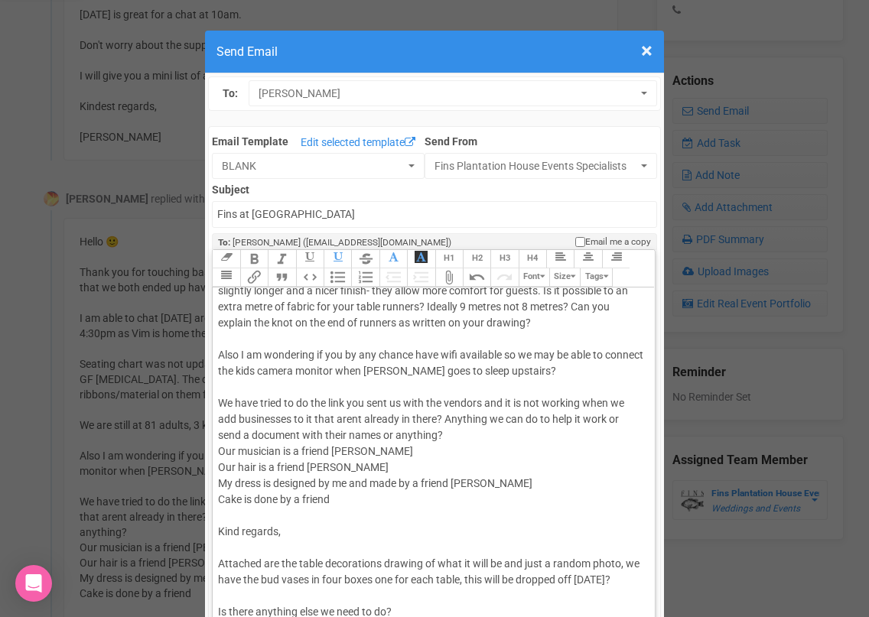
scroll to position [90, 0]
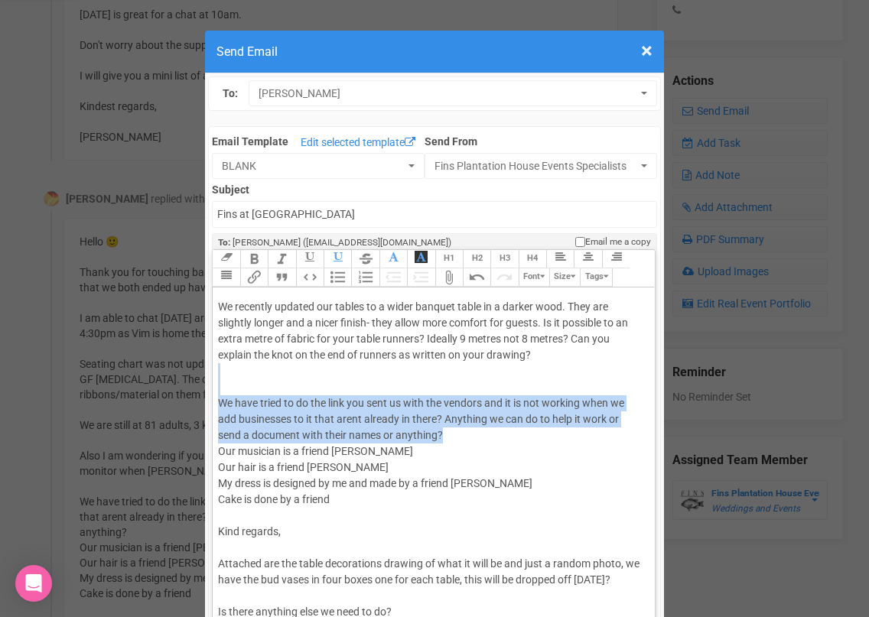
drag, startPoint x: 472, startPoint y: 437, endPoint x: 411, endPoint y: 394, distance: 74.1
click at [411, 395] on div "Hi [PERSON_NAME] Thanks for sending these details over. Yes, we can put the wif…" at bounding box center [430, 428] width 425 height 450
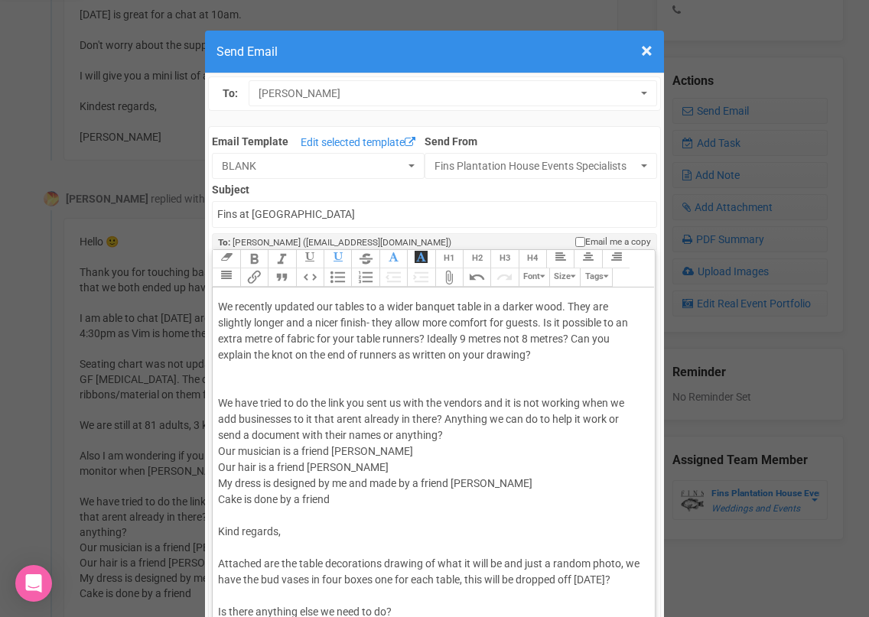
scroll to position [42, 0]
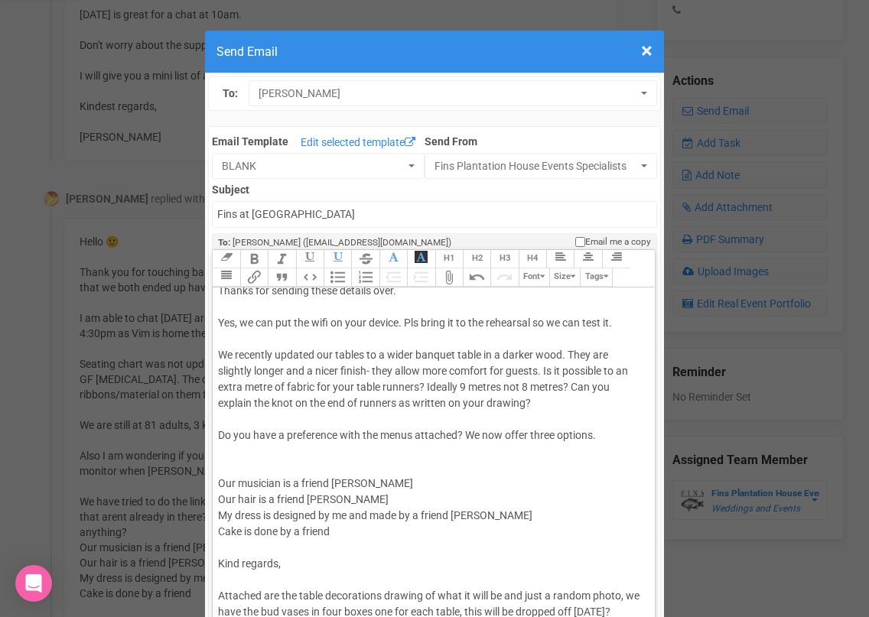
click at [237, 280] on trix-toolbar "Link Unlink Bold Italic Strikethrough H1 H2 H3 H4 Link Quote Code Bullets Numbe…" at bounding box center [432, 268] width 441 height 37
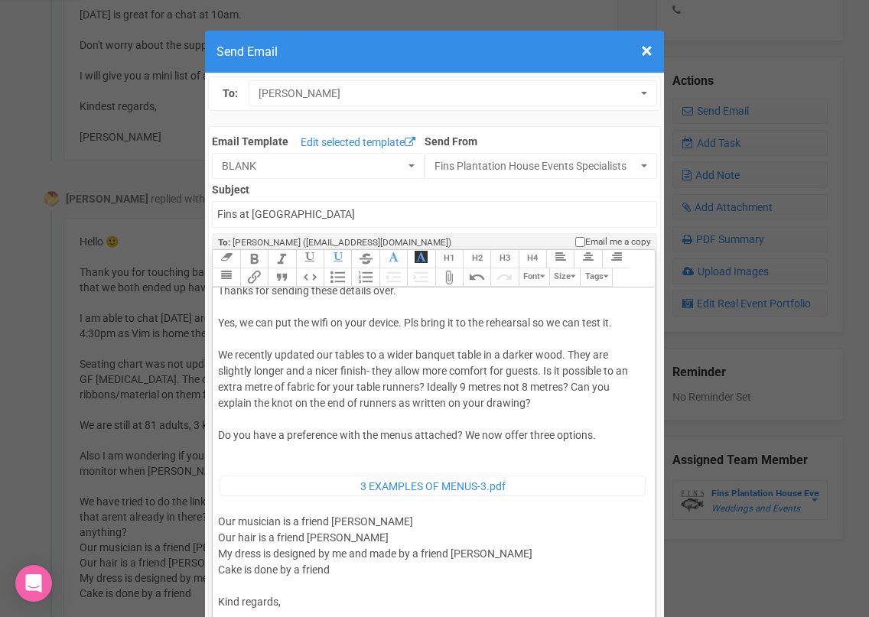
click at [601, 437] on div "Hi [PERSON_NAME] Thanks for sending these details over. Yes, we can put the wif…" at bounding box center [430, 487] width 425 height 472
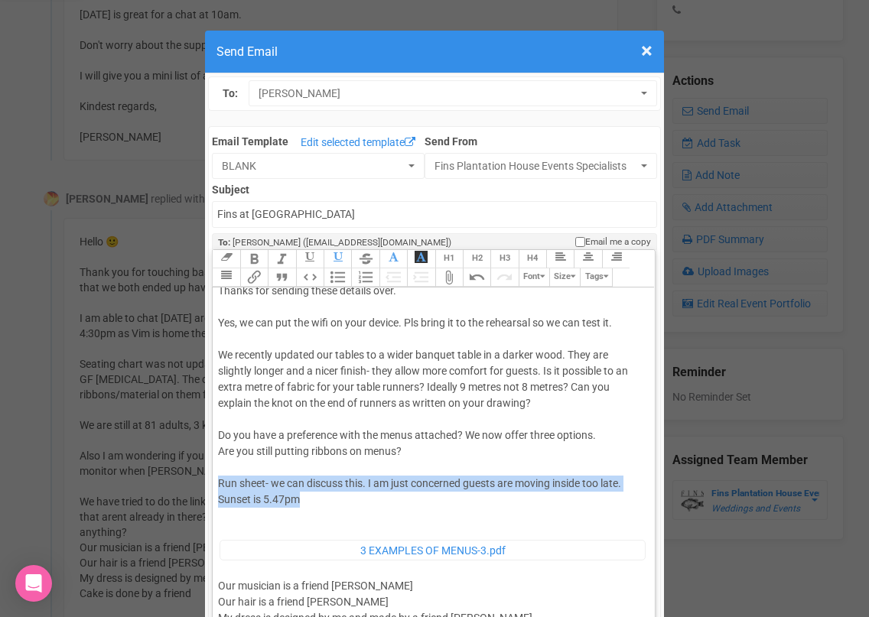
drag, startPoint x: 307, startPoint y: 502, endPoint x: 220, endPoint y: 480, distance: 90.2
click at [220, 480] on div "Hi [PERSON_NAME] Thanks for sending these details over. Yes, we can put the wif…" at bounding box center [430, 519] width 425 height 536
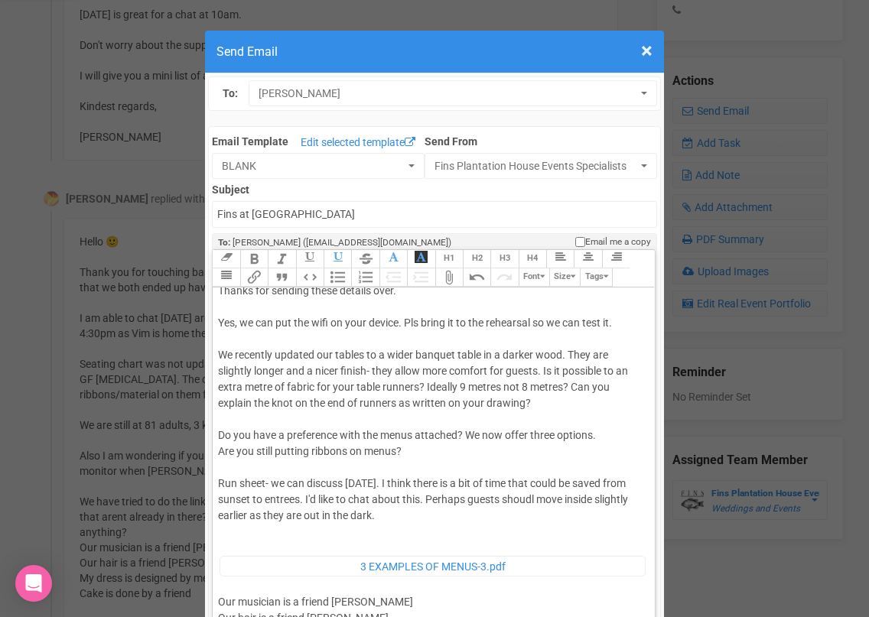
click at [457, 456] on div "Hi [PERSON_NAME] Thanks for sending these details over. Yes, we can put the wif…" at bounding box center [430, 527] width 425 height 552
drag, startPoint x: 535, startPoint y: 496, endPoint x: 509, endPoint y: 497, distance: 26.0
click at [509, 497] on span "Do you have a preference with the menus attached? We now offer three options. A…" at bounding box center [423, 475] width 410 height 93
click at [300, 499] on span "Do you have a preference with the menus attached? We now offer three options. A…" at bounding box center [423, 475] width 410 height 93
click at [582, 499] on span "Do you have a preference with the menus attached? We now offer three options. A…" at bounding box center [422, 475] width 408 height 93
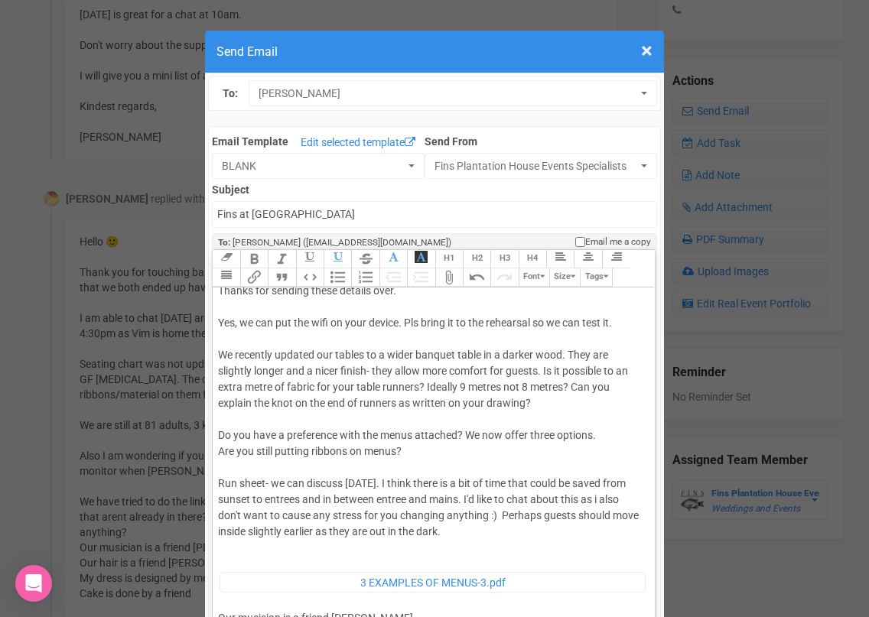
drag, startPoint x: 502, startPoint y: 515, endPoint x: 502, endPoint y: 533, distance: 18.4
click at [502, 533] on div "Hi [PERSON_NAME] Thanks for sending these details over. Yes, we can put the wif…" at bounding box center [430, 535] width 425 height 568
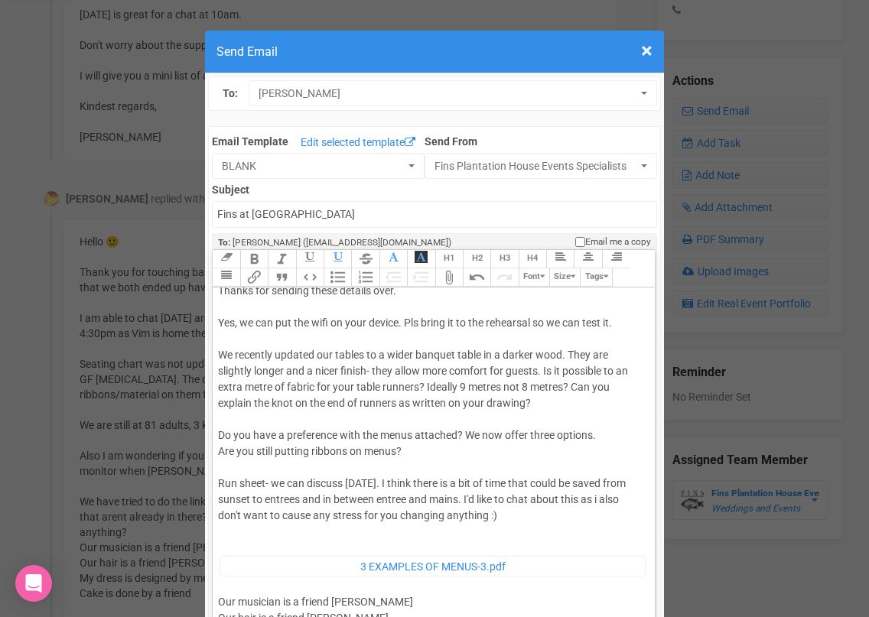
click at [363, 515] on span "Do you have a preference with the menus attached? We now offer three options. A…" at bounding box center [422, 475] width 408 height 93
drag, startPoint x: 487, startPoint y: 517, endPoint x: 606, endPoint y: 498, distance: 120.1
click at [606, 498] on span "Do you have a preference with the menus attached? We now offer three options. A…" at bounding box center [422, 475] width 408 height 93
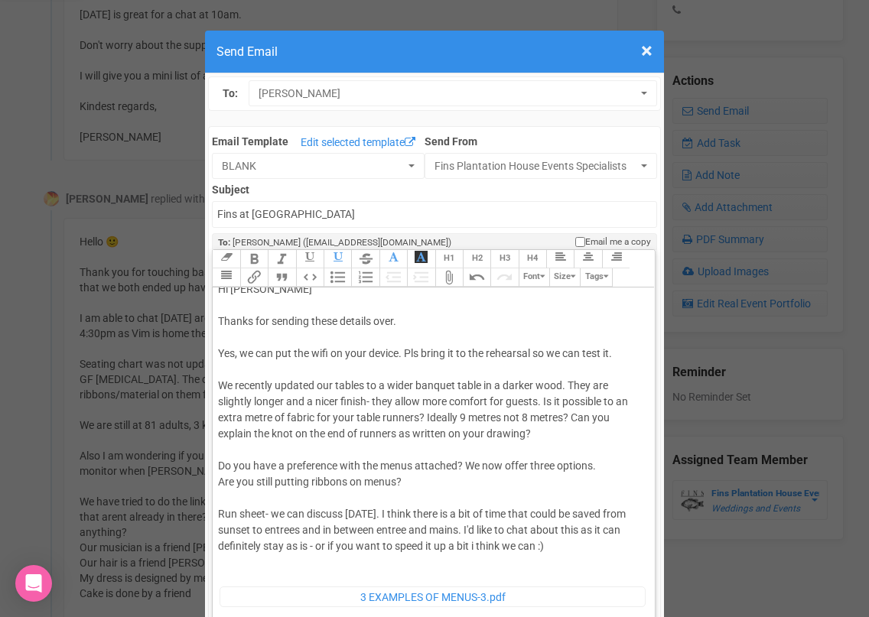
scroll to position [6, 0]
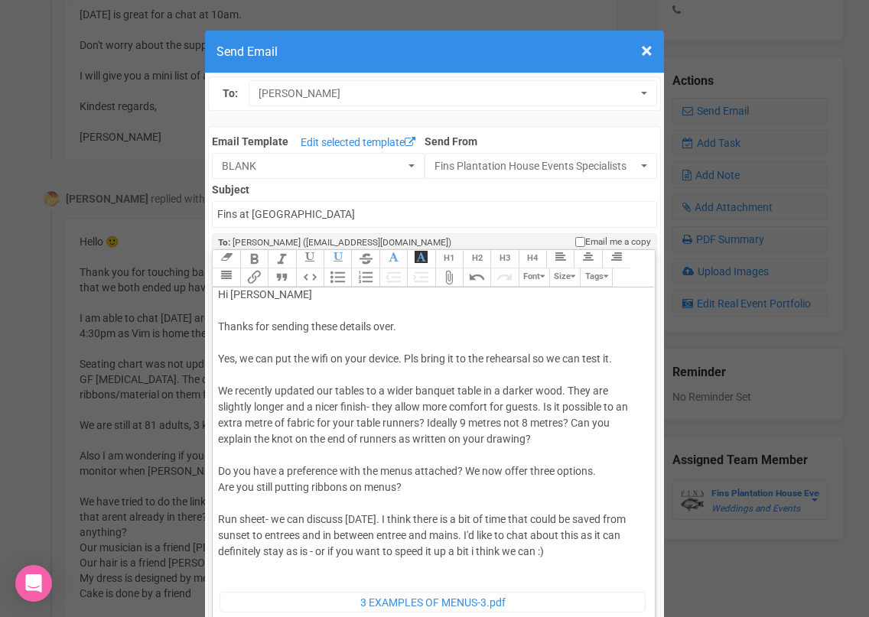
click at [547, 406] on div "Hi [PERSON_NAME] Thanks for sending these details over. Yes, we can put the wif…" at bounding box center [430, 563] width 425 height 552
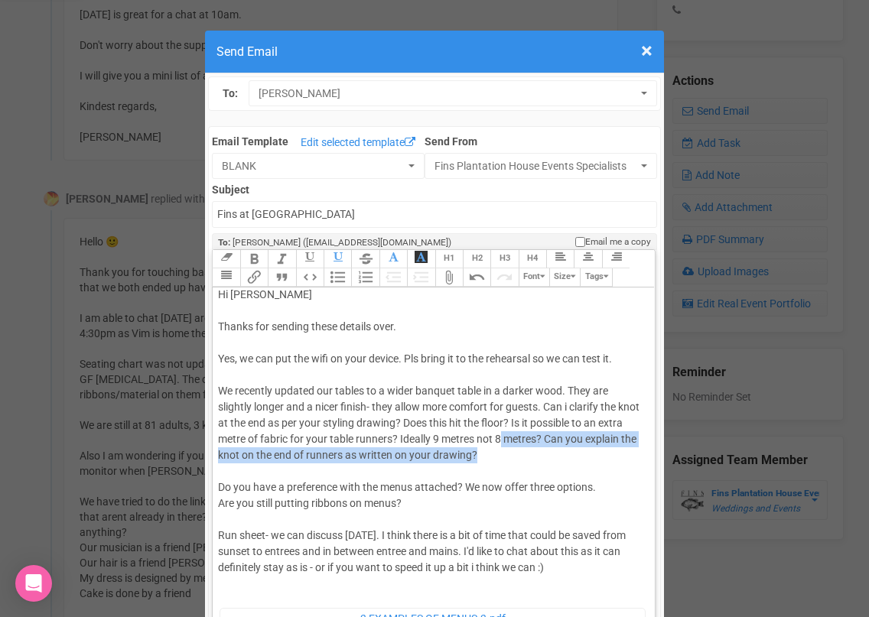
drag, startPoint x: 497, startPoint y: 456, endPoint x: 500, endPoint y: 437, distance: 18.6
click at [500, 437] on div "Hi [PERSON_NAME] Thanks for sending these details over. Yes, we can put the wif…" at bounding box center [430, 571] width 425 height 568
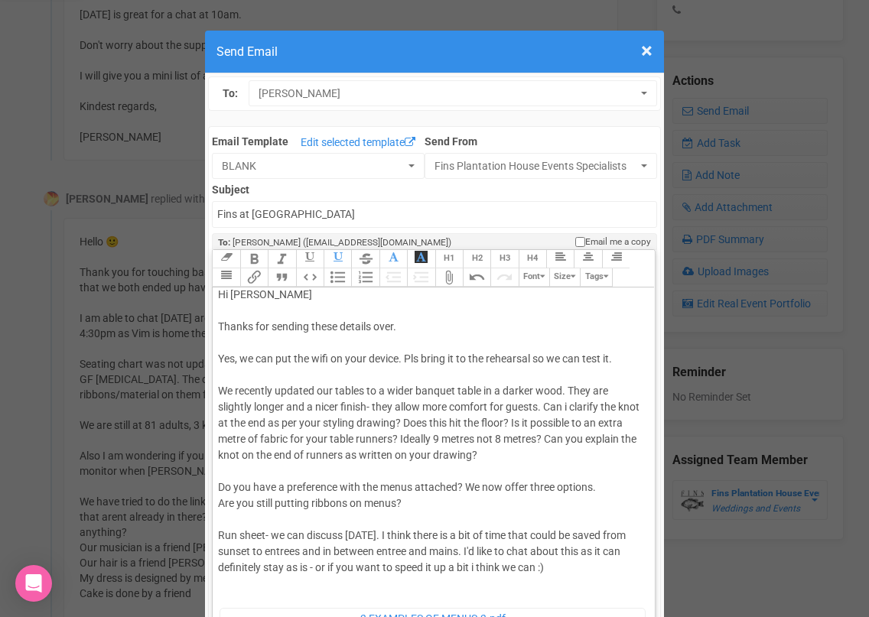
click at [506, 426] on div "Hi [PERSON_NAME] Thanks for sending these details over. Yes, we can put the wif…" at bounding box center [430, 571] width 425 height 568
click at [510, 424] on div "Hi [PERSON_NAME] Thanks for sending these details over. Yes, we can put the wif…" at bounding box center [430, 571] width 425 height 568
click at [545, 439] on div "Hi [PERSON_NAME] Thanks for sending these details over. Yes, we can put the wif…" at bounding box center [430, 571] width 425 height 568
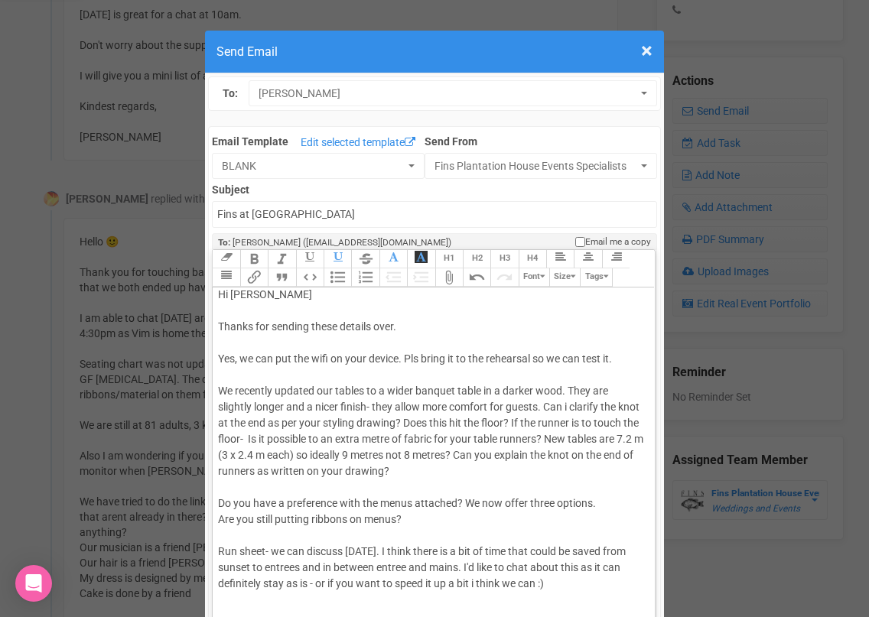
click at [460, 452] on div "Hi [PERSON_NAME] Thanks for sending these details over. Yes, we can put the wif…" at bounding box center [430, 579] width 425 height 584
drag, startPoint x: 522, startPoint y: 455, endPoint x: 522, endPoint y: 465, distance: 9.9
click at [522, 465] on div "Hi [PERSON_NAME] Thanks for sending these details over. Yes, we can put the wif…" at bounding box center [430, 579] width 425 height 584
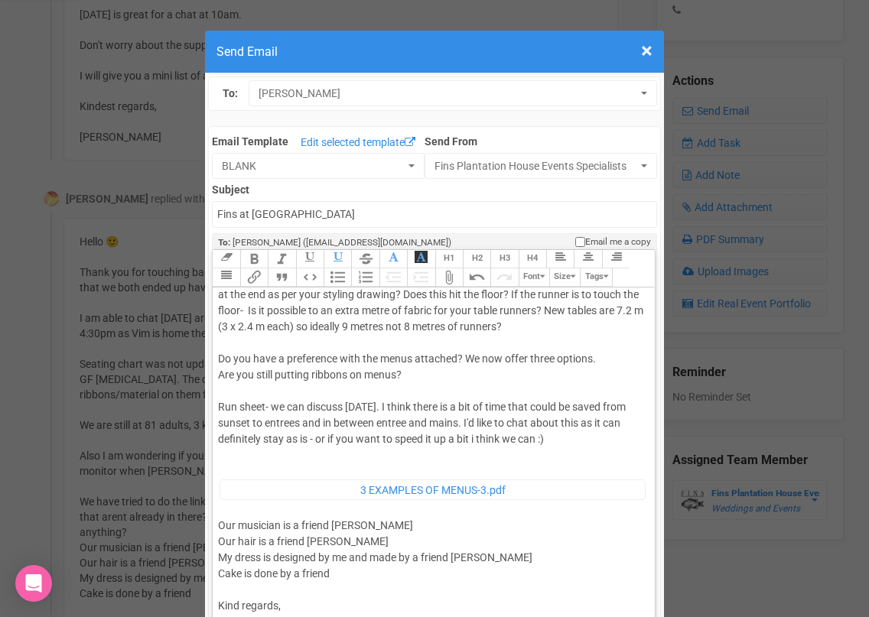
scroll to position [148, 0]
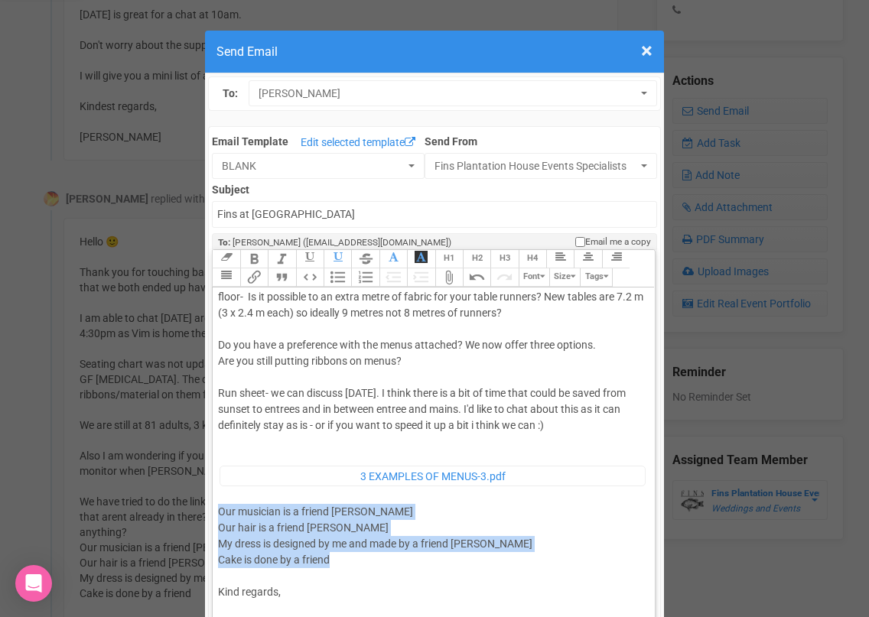
drag, startPoint x: 337, startPoint y: 561, endPoint x: 219, endPoint y: 512, distance: 128.3
click at [219, 512] on div "Hi [PERSON_NAME] Thanks for sending these details over. Yes, we can put the wif…" at bounding box center [430, 429] width 425 height 568
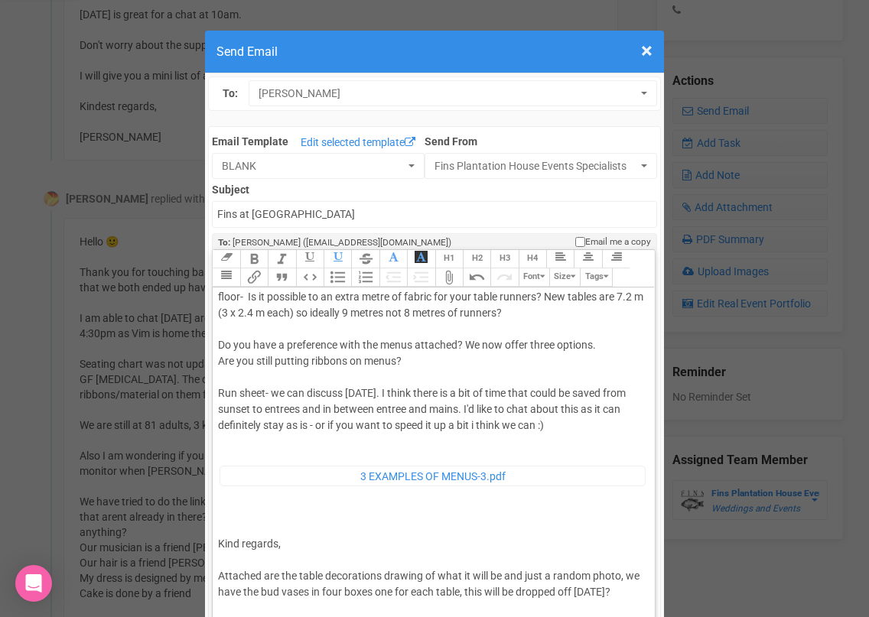
click at [567, 431] on div "Hi [PERSON_NAME] Thanks for sending these details over. Yes, we can put the wif…" at bounding box center [430, 405] width 425 height 520
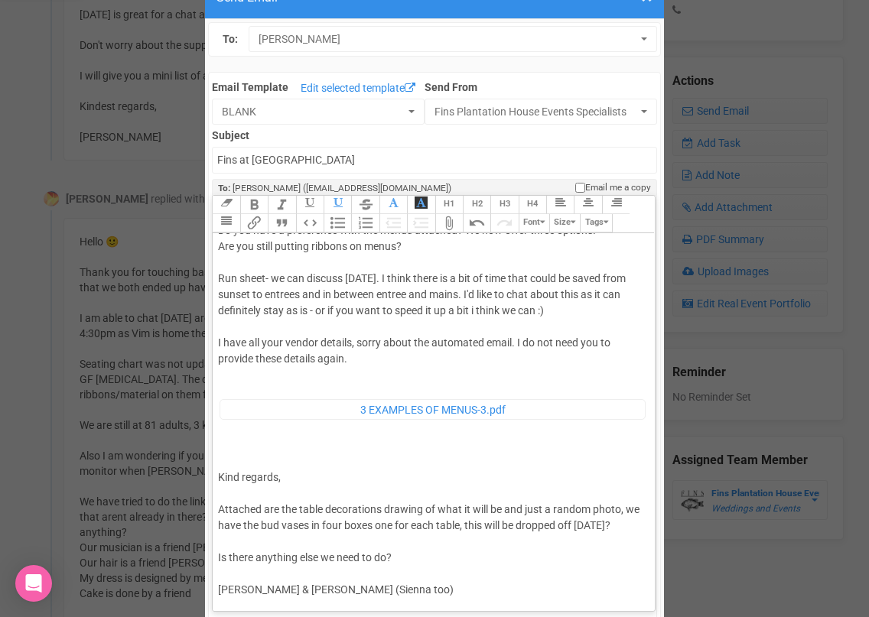
scroll to position [61, 0]
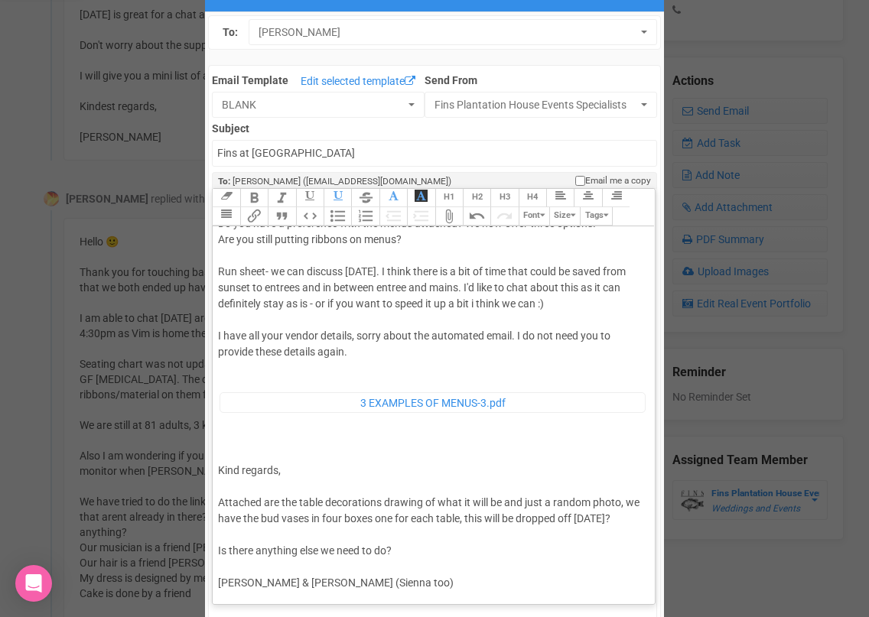
click at [417, 535] on div "Hi [PERSON_NAME] Thanks for sending these details over. Yes, we can put the wif…" at bounding box center [430, 307] width 425 height 568
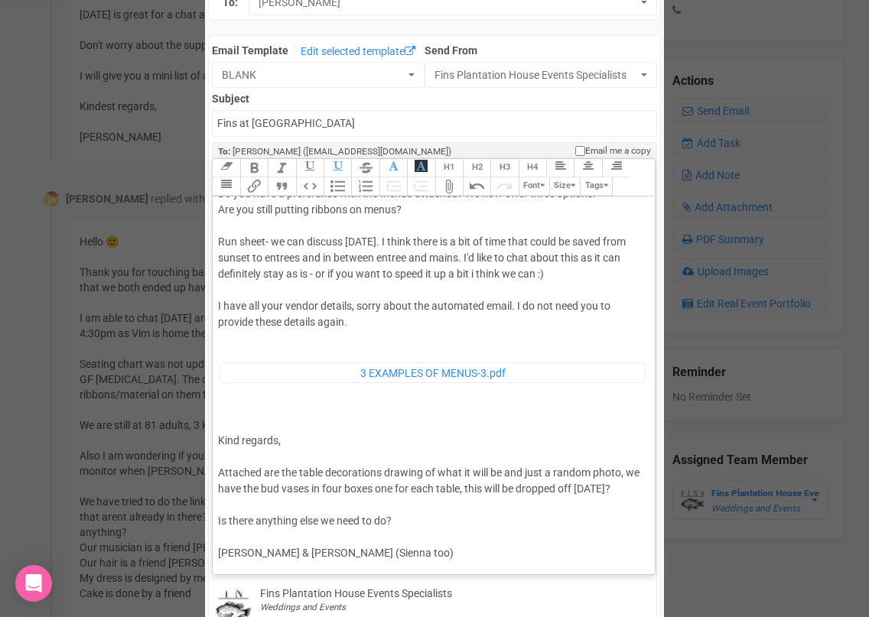
scroll to position [94, 0]
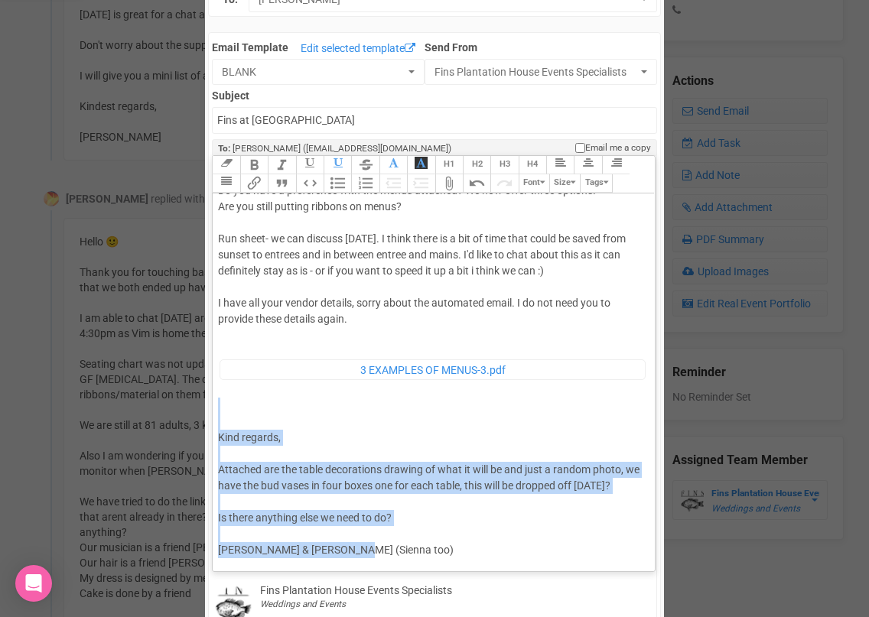
drag, startPoint x: 355, startPoint y: 553, endPoint x: 246, endPoint y: 426, distance: 167.1
click at [246, 427] on div "Hi [PERSON_NAME] Thanks for sending these details over. Yes, we can put the wif…" at bounding box center [430, 274] width 425 height 568
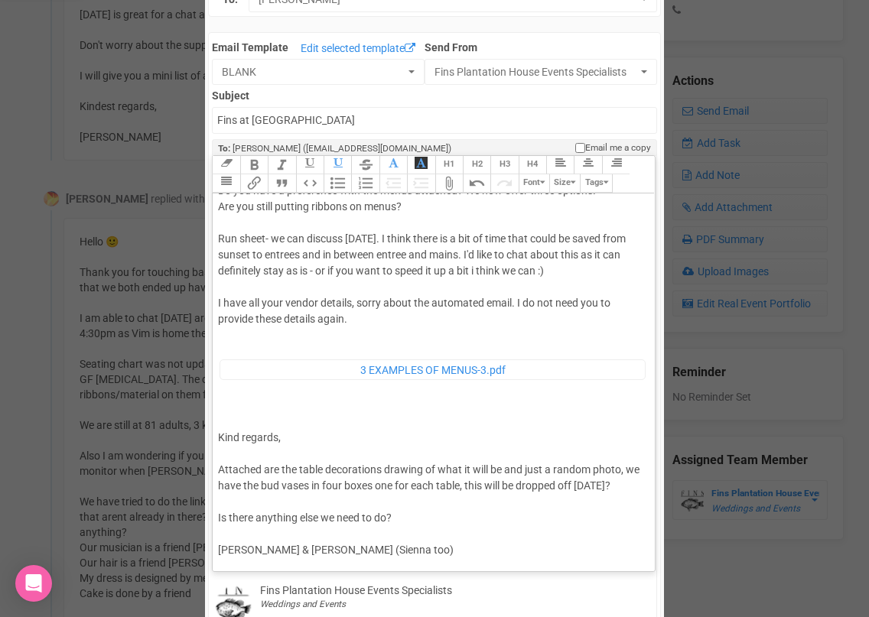
scroll to position [73, 0]
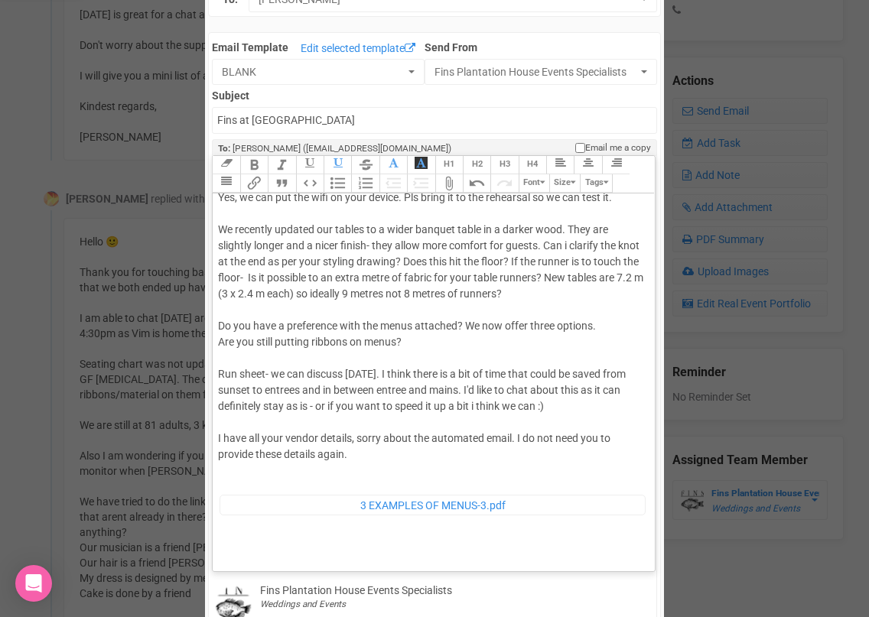
click at [365, 456] on div "Hi [PERSON_NAME] Thanks for sending these details over. Yes, we can put the wif…" at bounding box center [430, 345] width 425 height 440
click at [270, 484] on span "Do you have a preference with the menus attached? We now offer three options. A…" at bounding box center [422, 430] width 408 height 221
type trix-editor "<div>Hi [PERSON_NAME]<br><br>Thanks for sending these details over.<br><br>Yes,…"
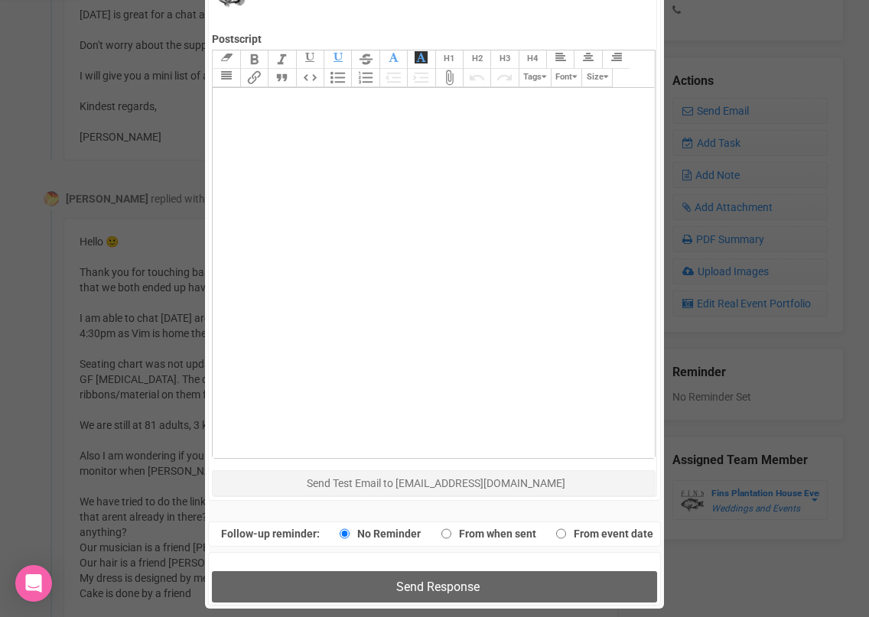
scroll to position [889, 0]
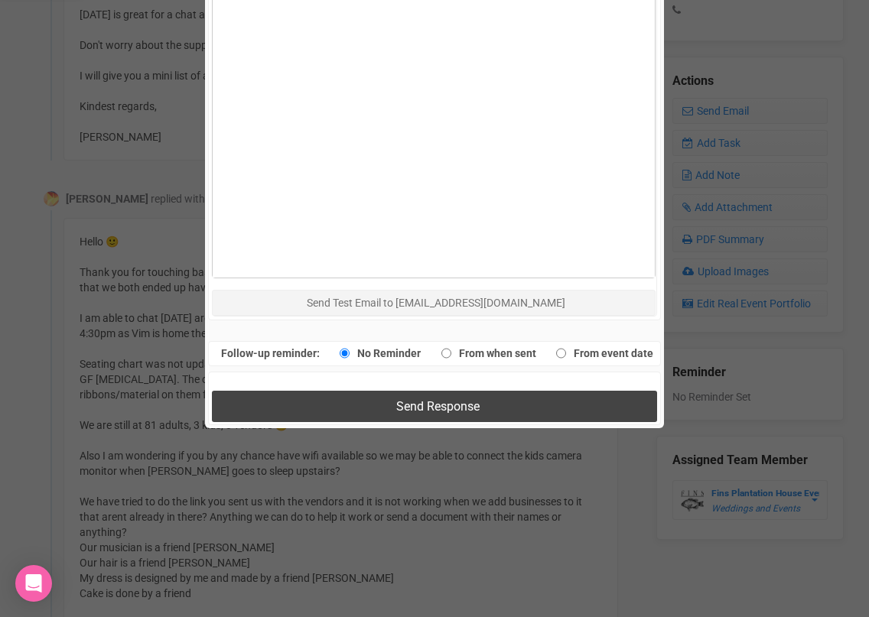
click at [500, 402] on button "Send Response" at bounding box center [434, 406] width 444 height 31
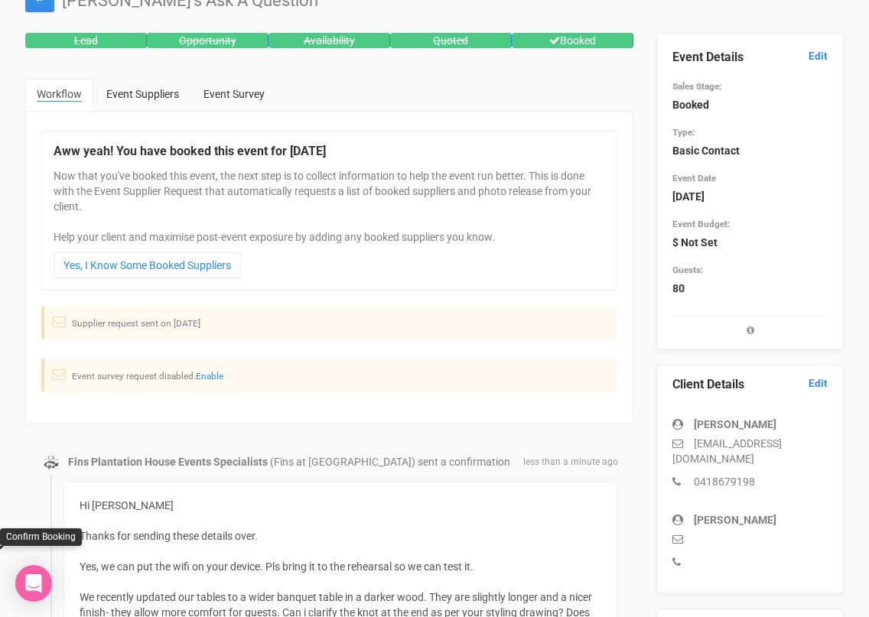
scroll to position [0, 0]
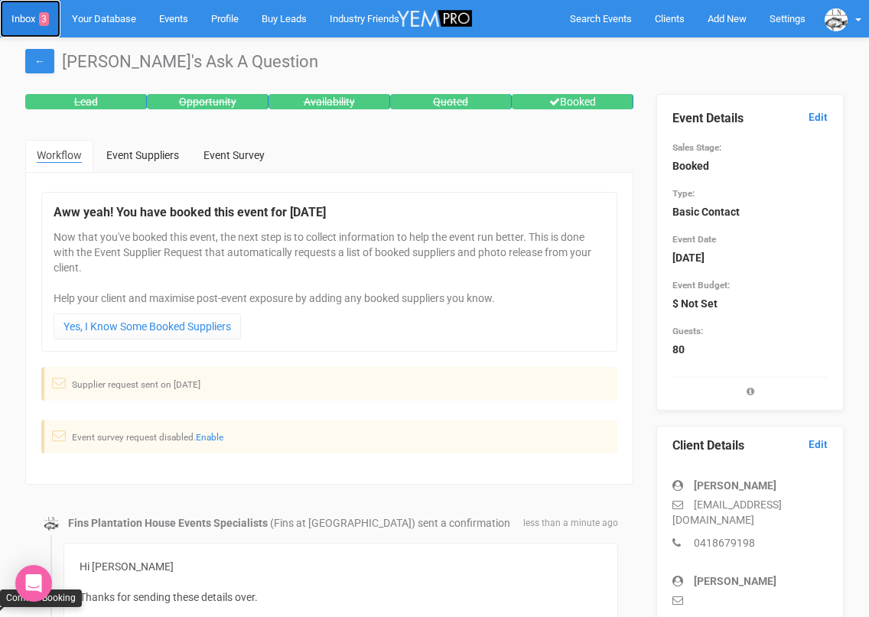
click at [28, 21] on link "Inbox 3" at bounding box center [30, 18] width 60 height 37
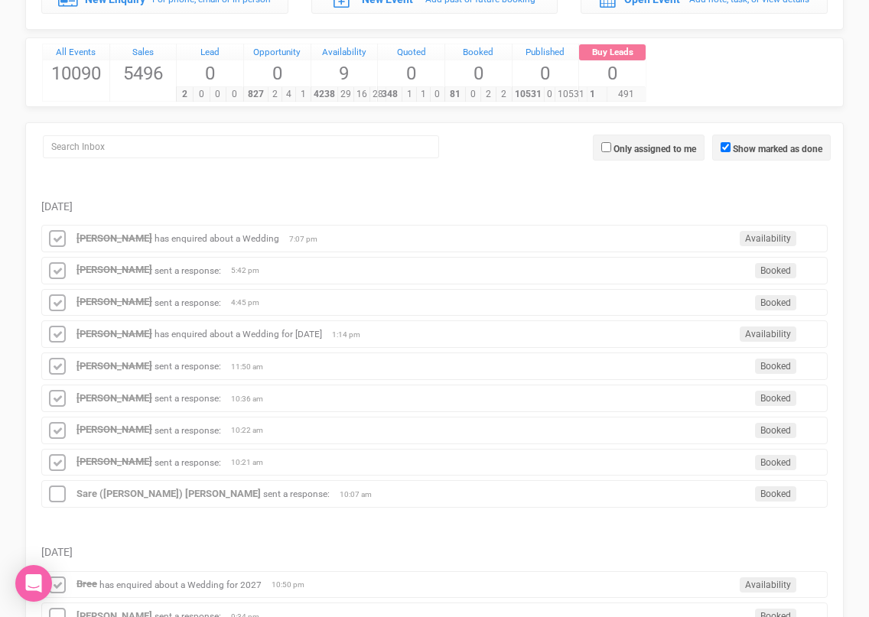
scroll to position [255, 0]
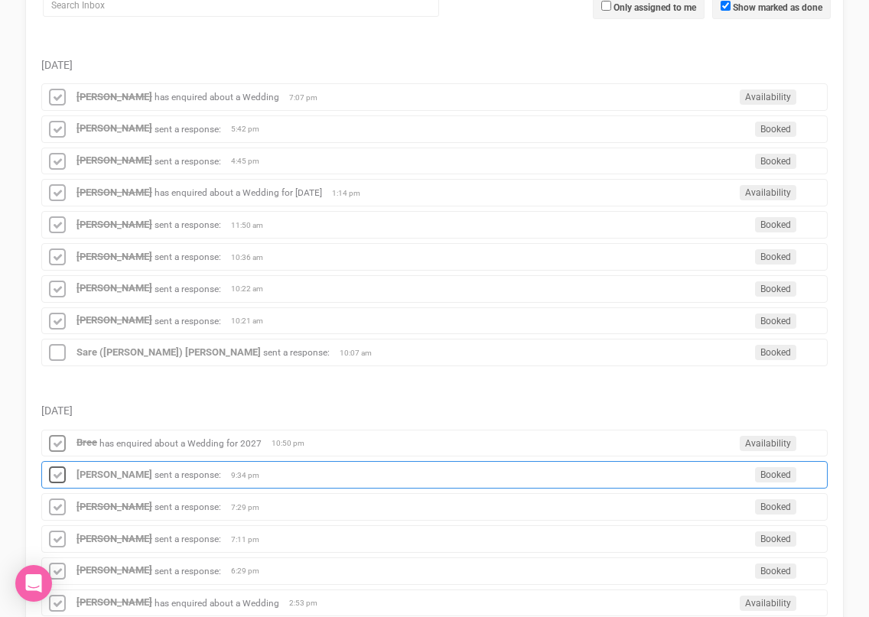
click at [57, 471] on icon at bounding box center [57, 476] width 23 height 20
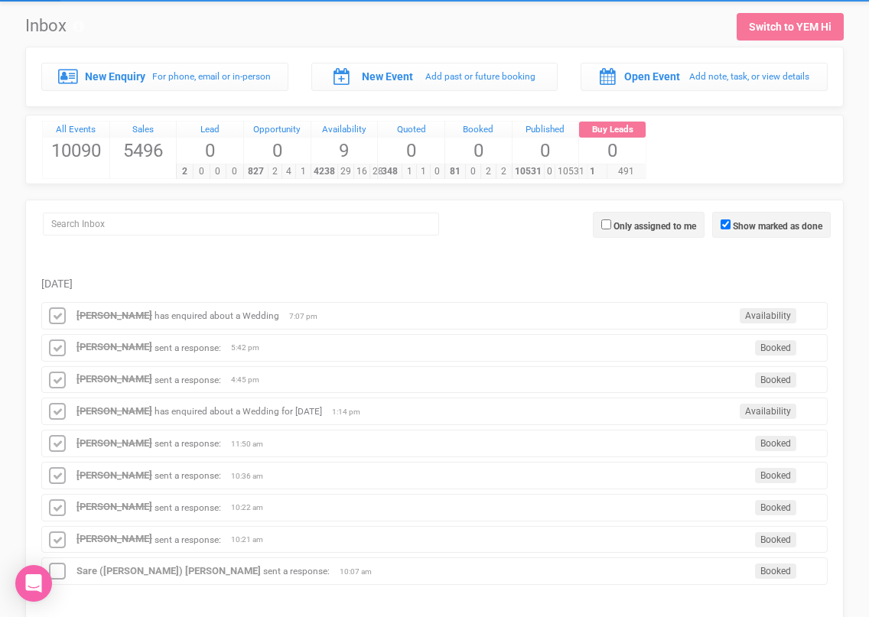
scroll to position [0, 0]
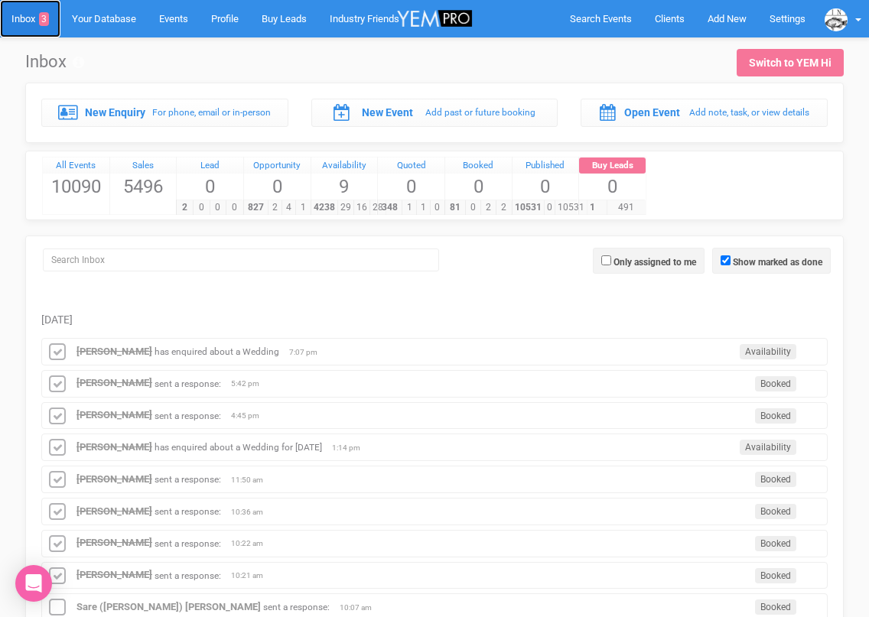
click at [28, 23] on link "Inbox 3" at bounding box center [30, 18] width 60 height 37
click at [727, 261] on input "Show marked as done" at bounding box center [725, 260] width 10 height 10
checkbox input "false"
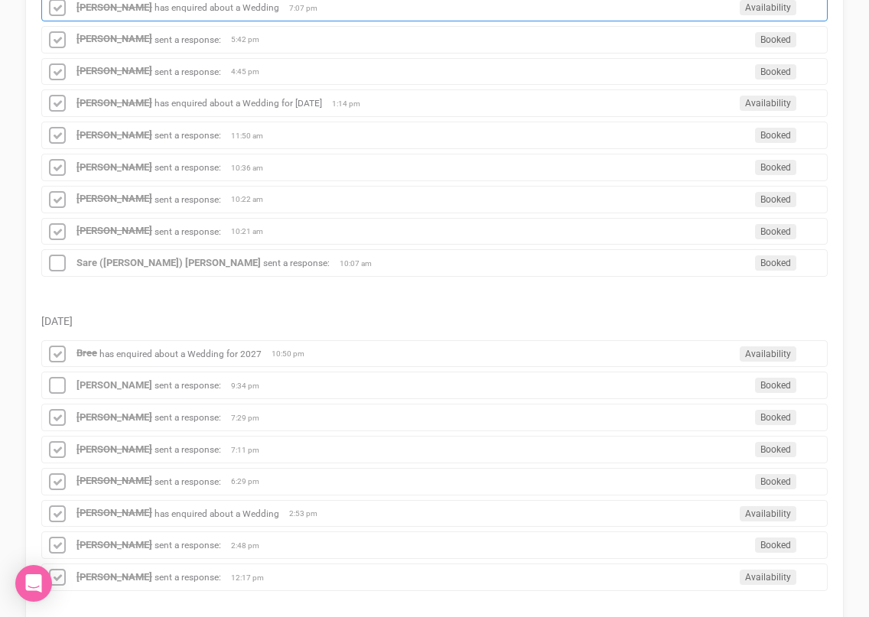
scroll to position [376, 0]
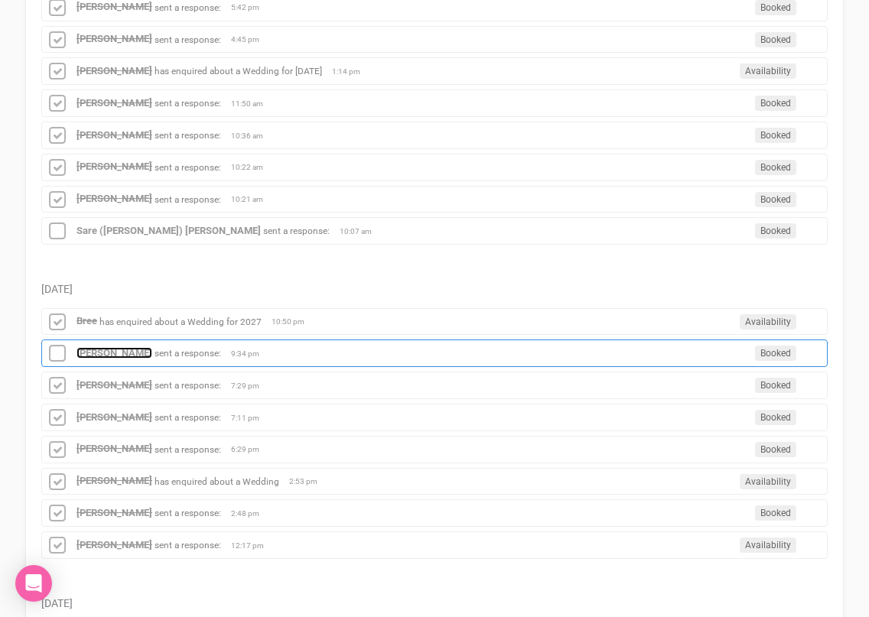
click at [139, 351] on strong "Chloe O'connor" at bounding box center [114, 352] width 76 height 11
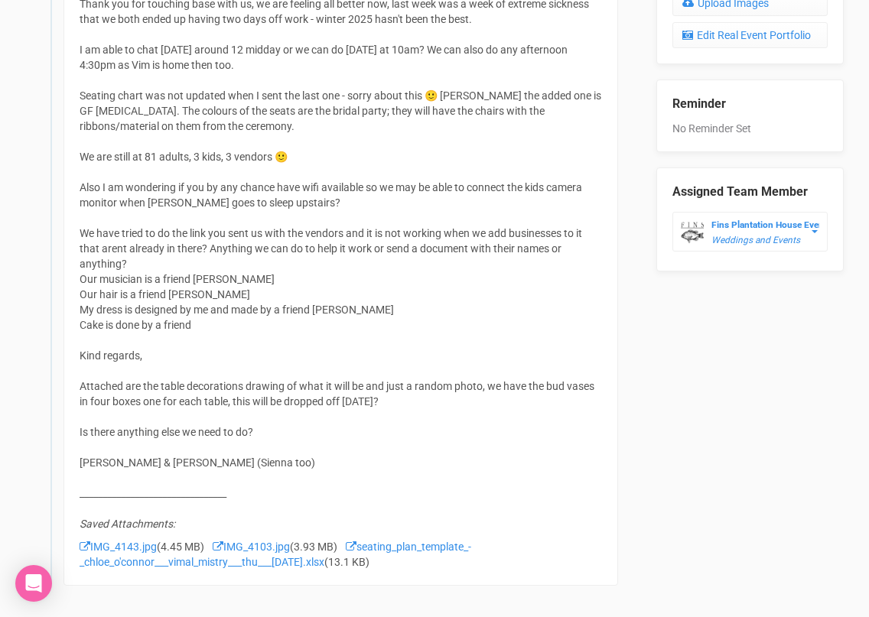
scroll to position [937, 0]
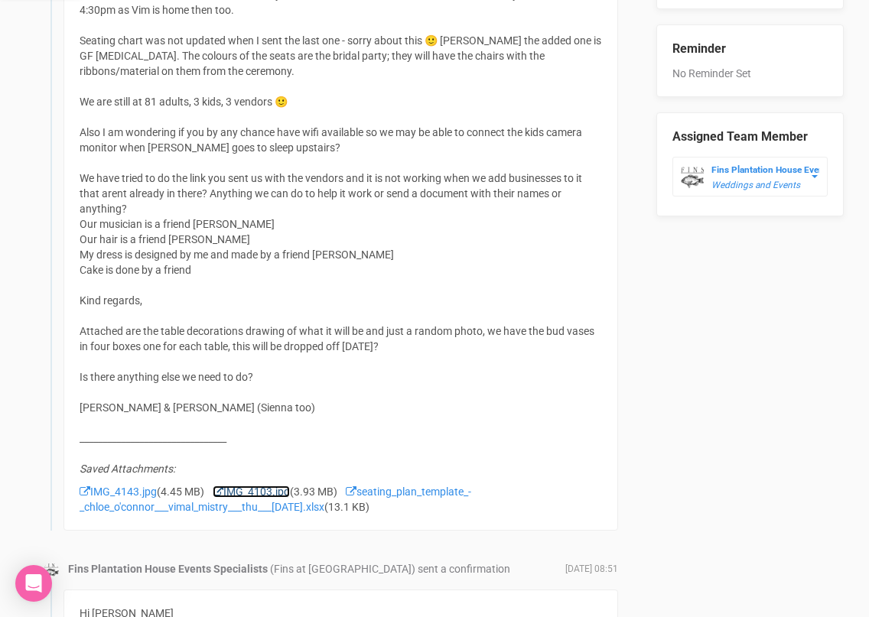
click at [259, 489] on link "IMG_4103.jpg" at bounding box center [251, 492] width 77 height 12
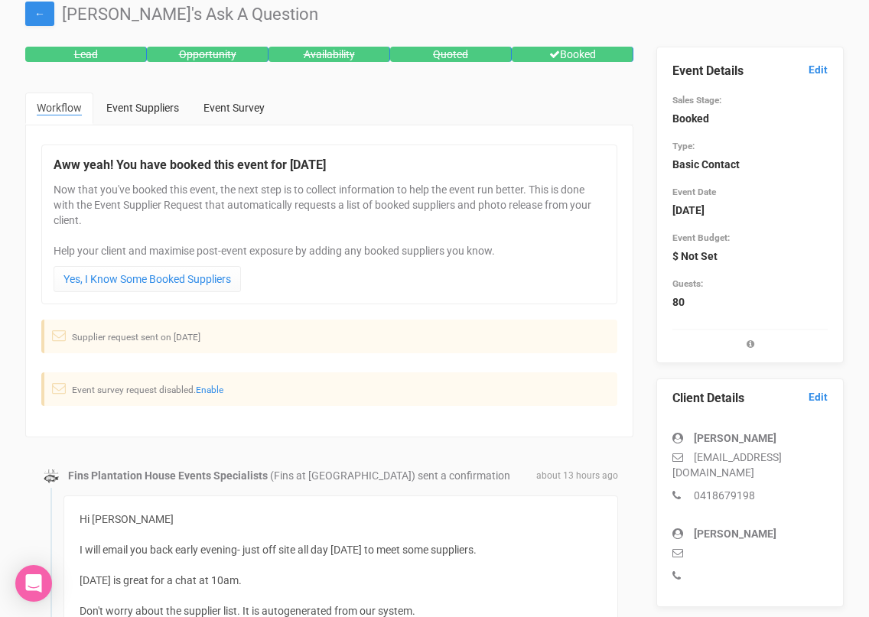
scroll to position [45, 0]
